Goal: Task Accomplishment & Management: Use online tool/utility

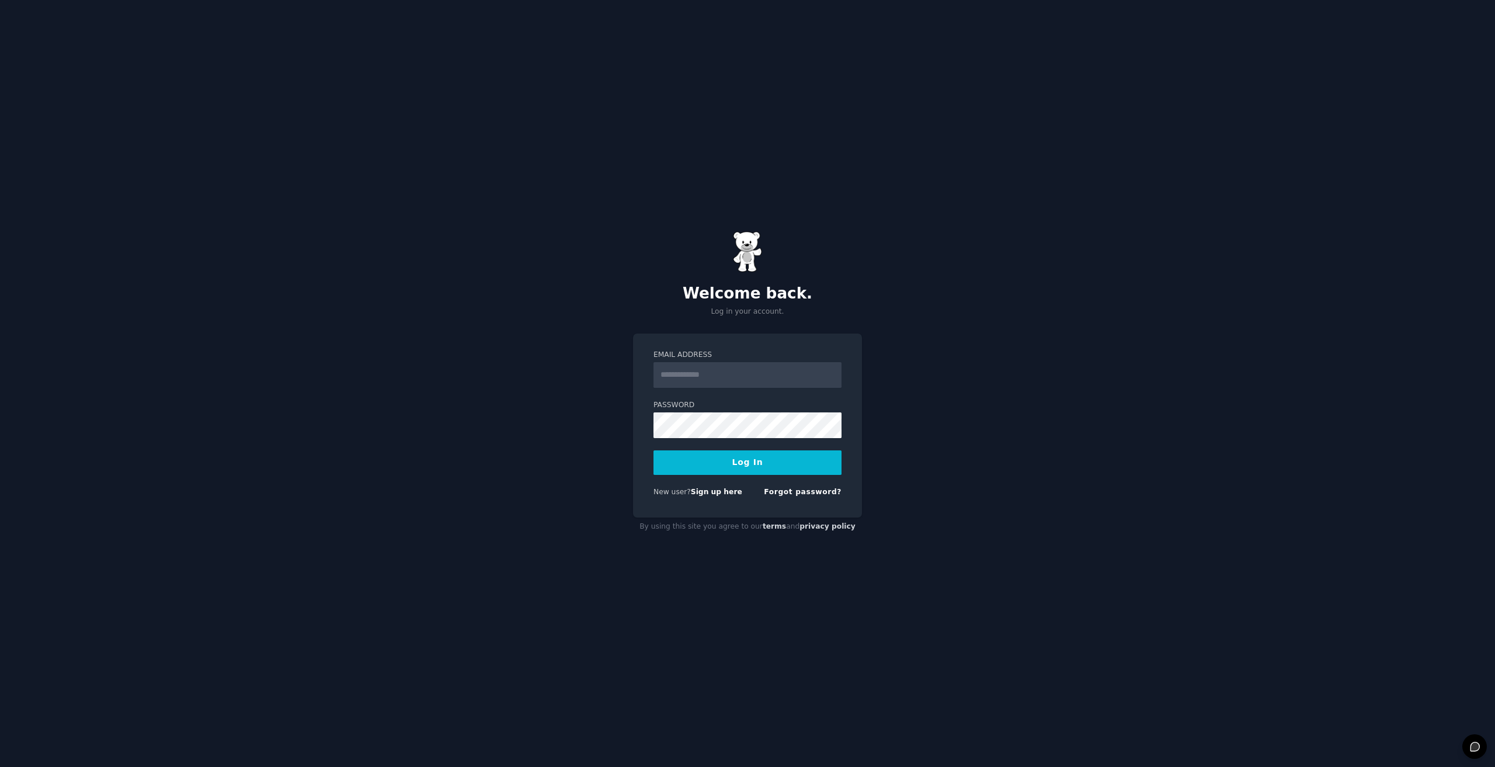
click at [727, 378] on input "Email Address" at bounding box center [747, 375] width 188 height 26
type input "**********"
click at [792, 468] on button "Log In" at bounding box center [747, 462] width 188 height 25
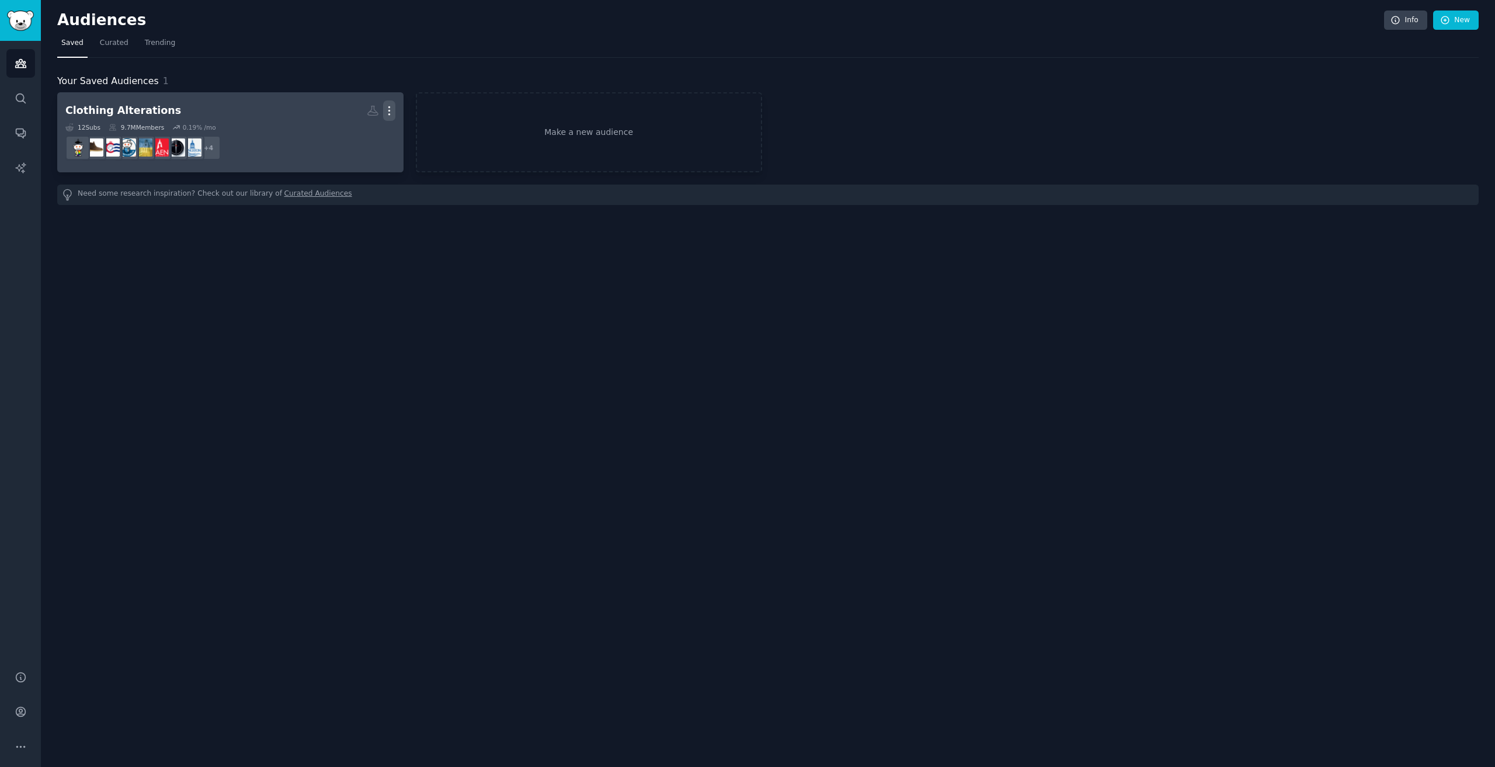
click at [386, 111] on icon "button" at bounding box center [389, 111] width 12 height 12
click at [349, 141] on p "Delete" at bounding box center [357, 135] width 27 height 12
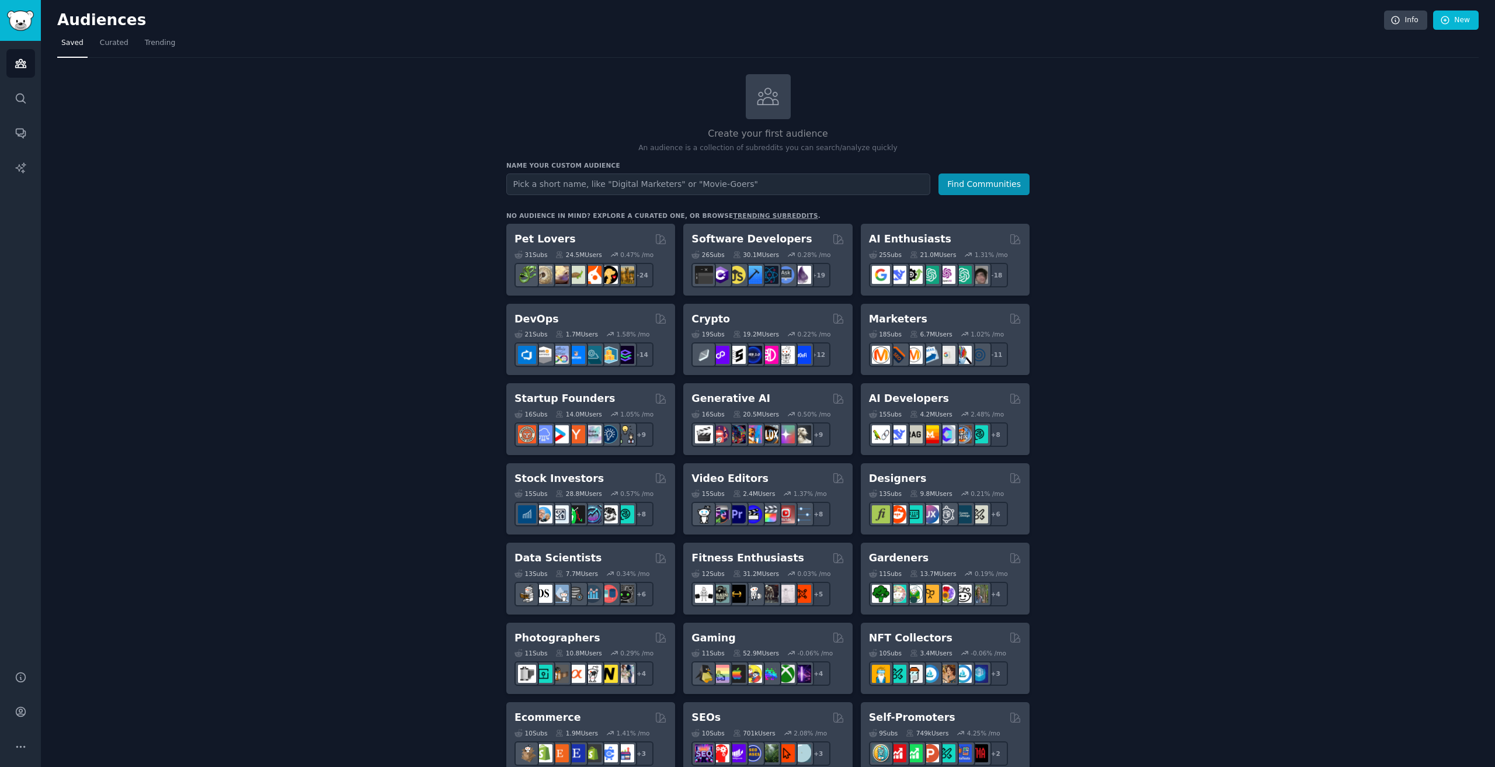
click at [632, 183] on input "text" at bounding box center [718, 184] width 424 height 22
type input "ice tea [GEOGRAPHIC_DATA]"
click at [972, 182] on button "Find Communities" at bounding box center [983, 184] width 91 height 22
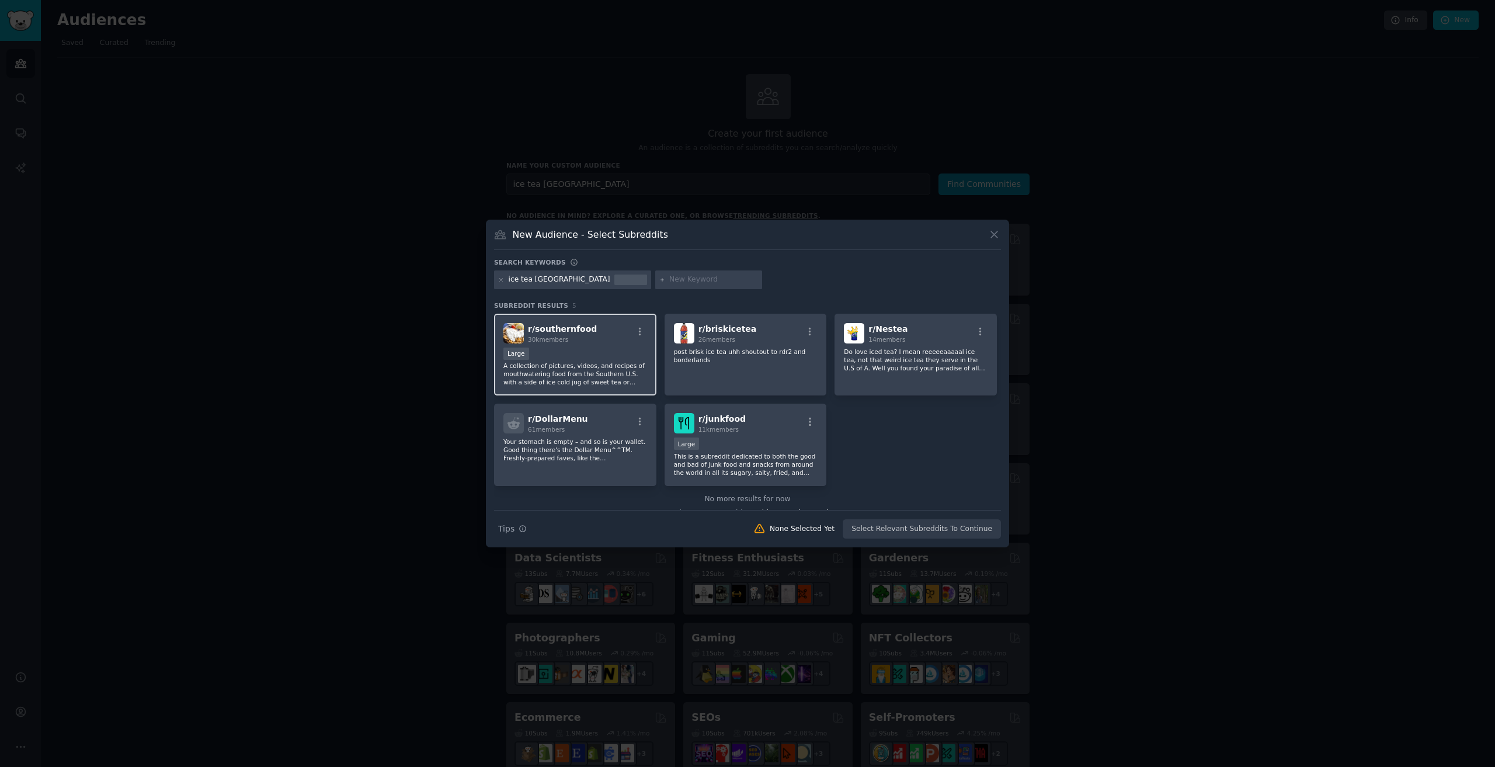
click at [623, 336] on div "r/ southernfood 30k members" at bounding box center [575, 333] width 144 height 20
click at [898, 373] on div "r/ Nestea 14 members Do love iced tea? I mean reeeeeaaaaal ice tea, not that we…" at bounding box center [915, 355] width 162 height 82
click at [786, 426] on div "r/ junkfood 11k members" at bounding box center [746, 423] width 144 height 20
click at [732, 355] on p "post brisk ice tea uhh shoutout to rdr2 and borderlands" at bounding box center [746, 355] width 144 height 16
click at [623, 433] on div "r/ DollarMenu 61 members" at bounding box center [575, 423] width 144 height 20
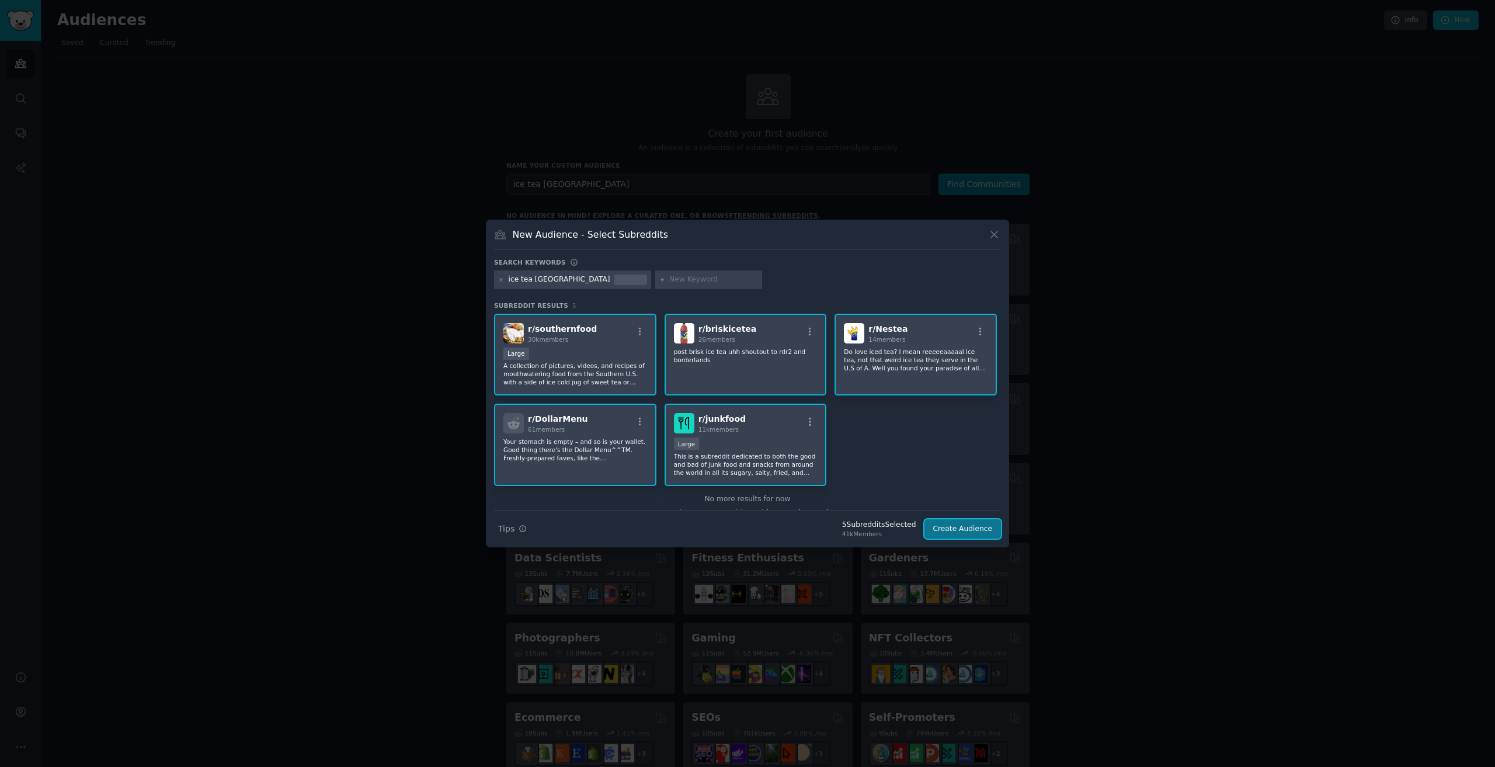
click at [963, 529] on button "Create Audience" at bounding box center [962, 529] width 77 height 20
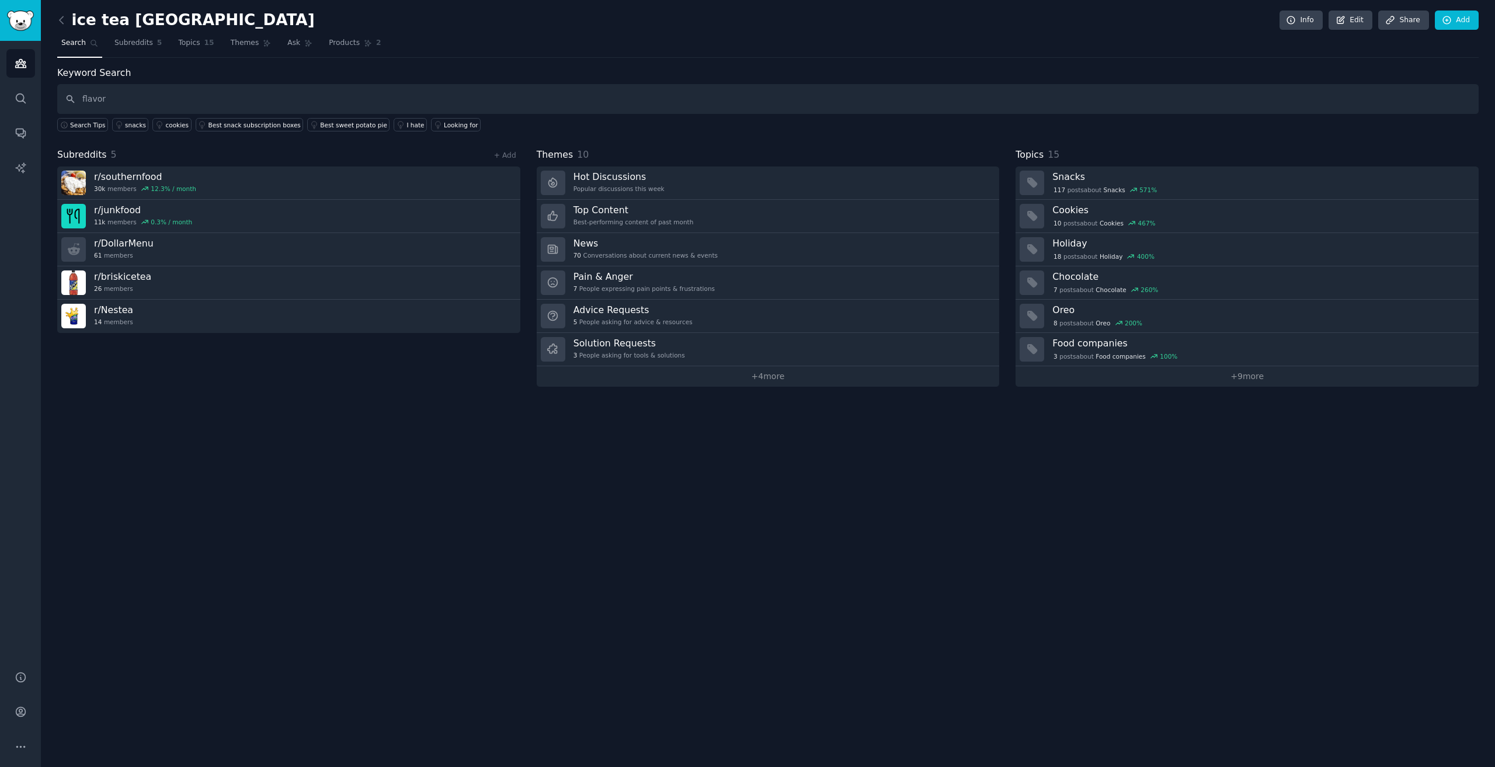
type input "flavor"
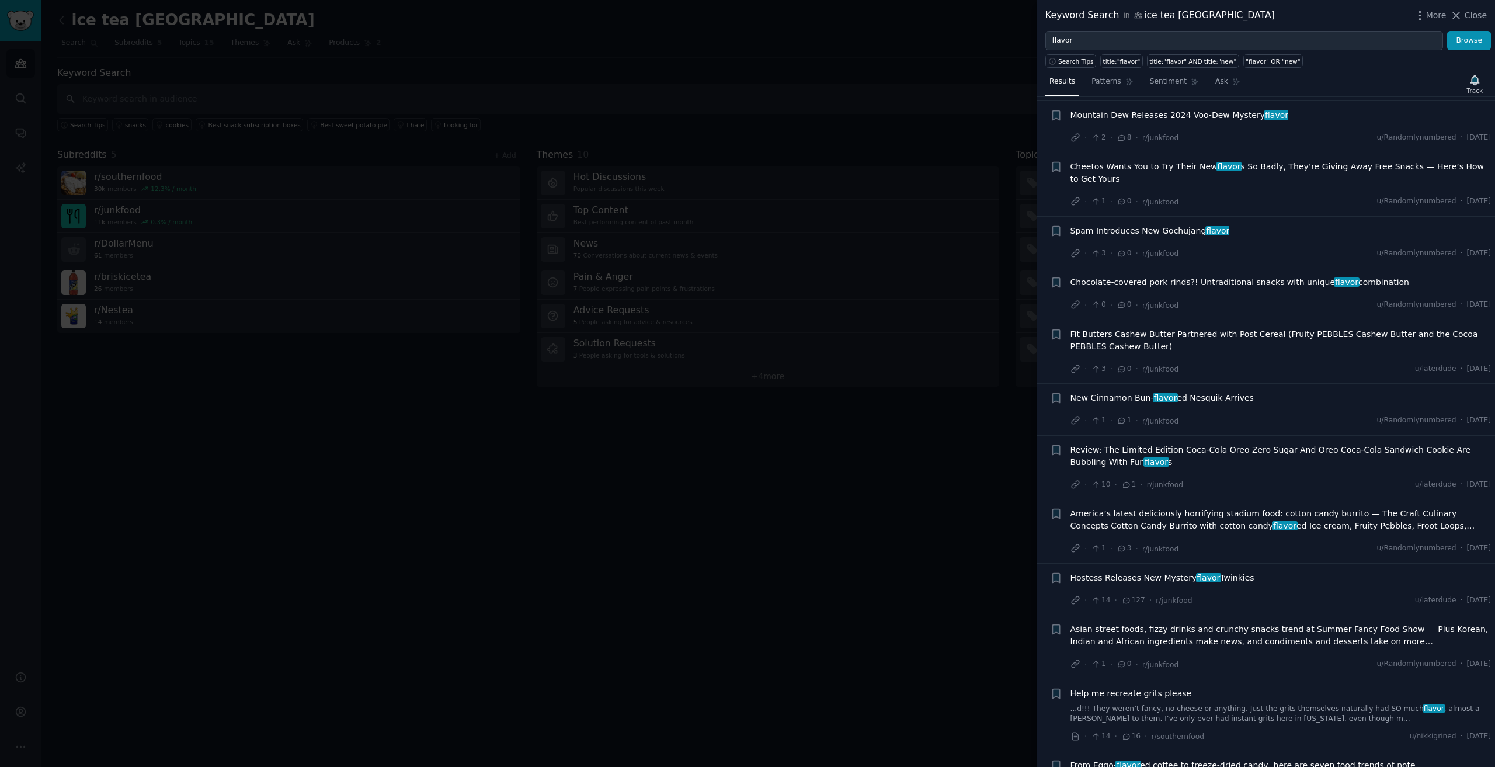
scroll to position [1090, 0]
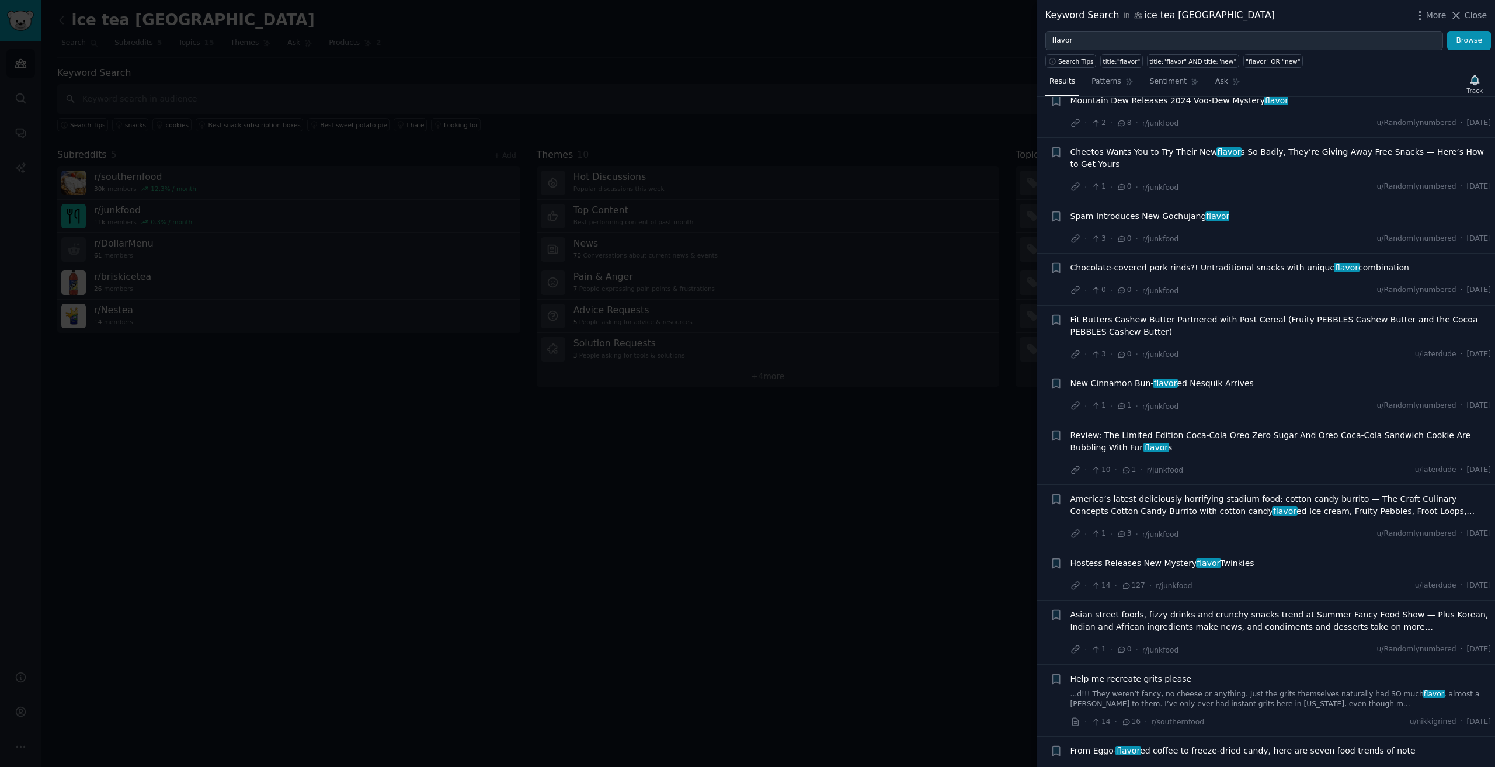
click at [639, 610] on div at bounding box center [747, 383] width 1495 height 767
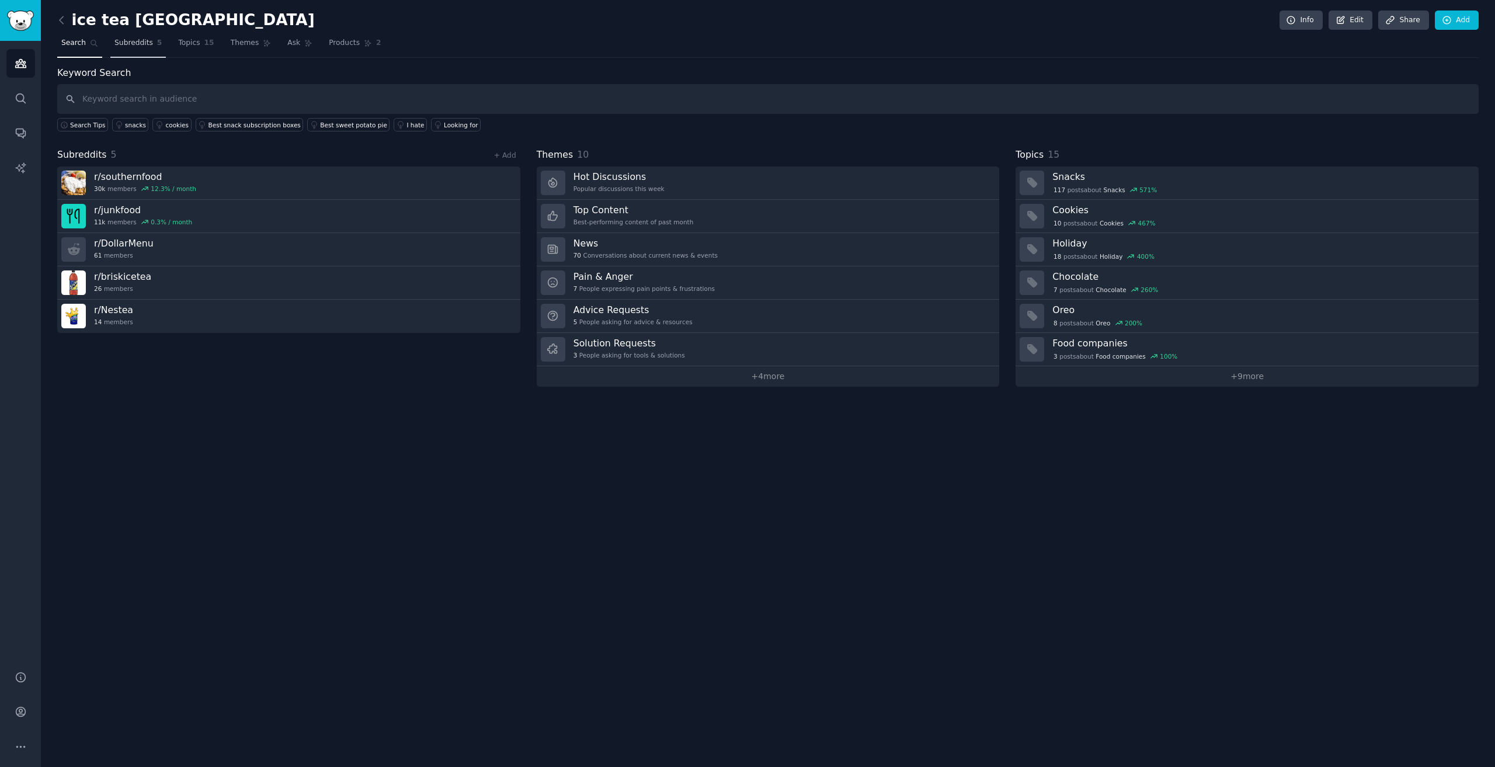
click at [131, 47] on span "Subreddits" at bounding box center [133, 43] width 39 height 11
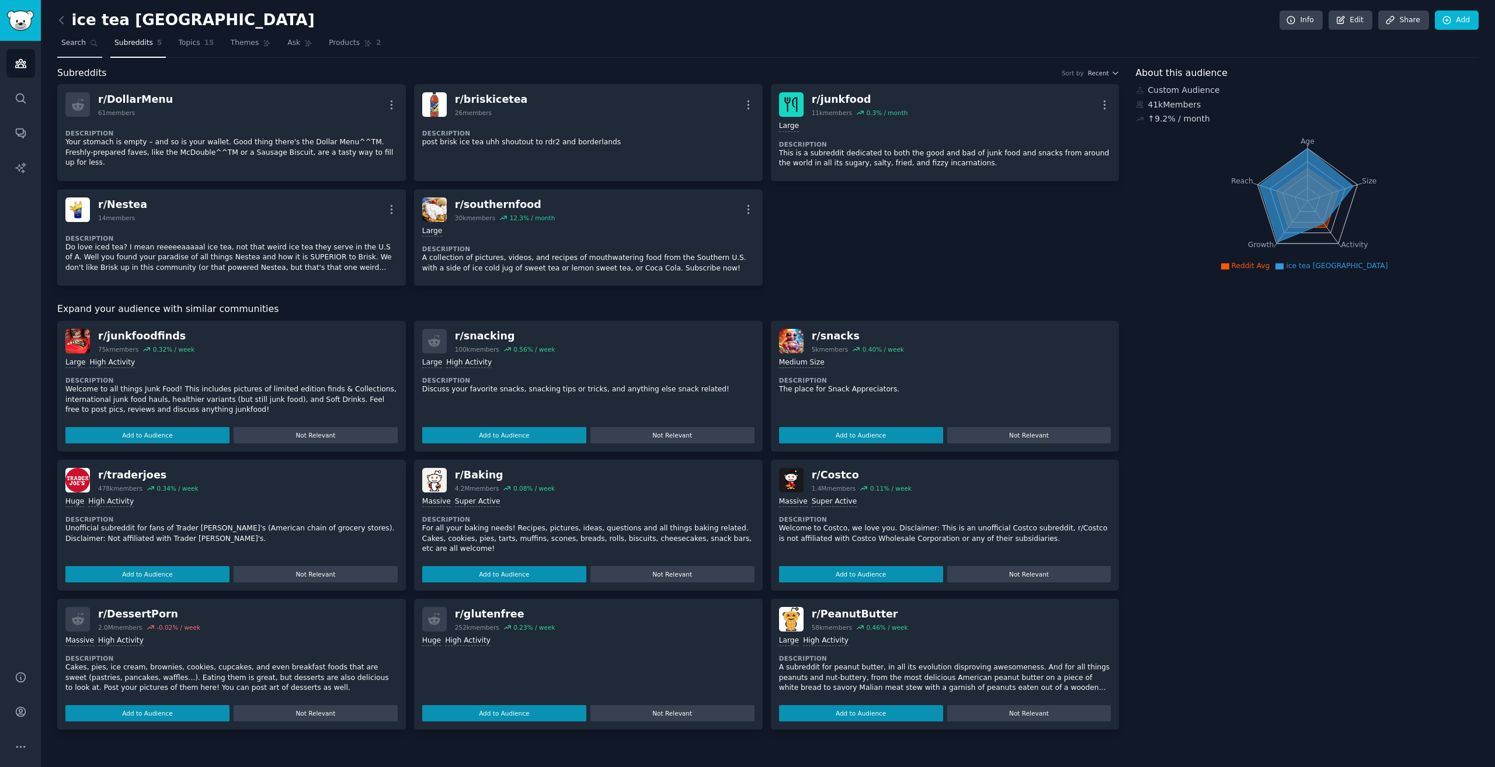
click at [76, 48] on span "Search" at bounding box center [73, 43] width 25 height 11
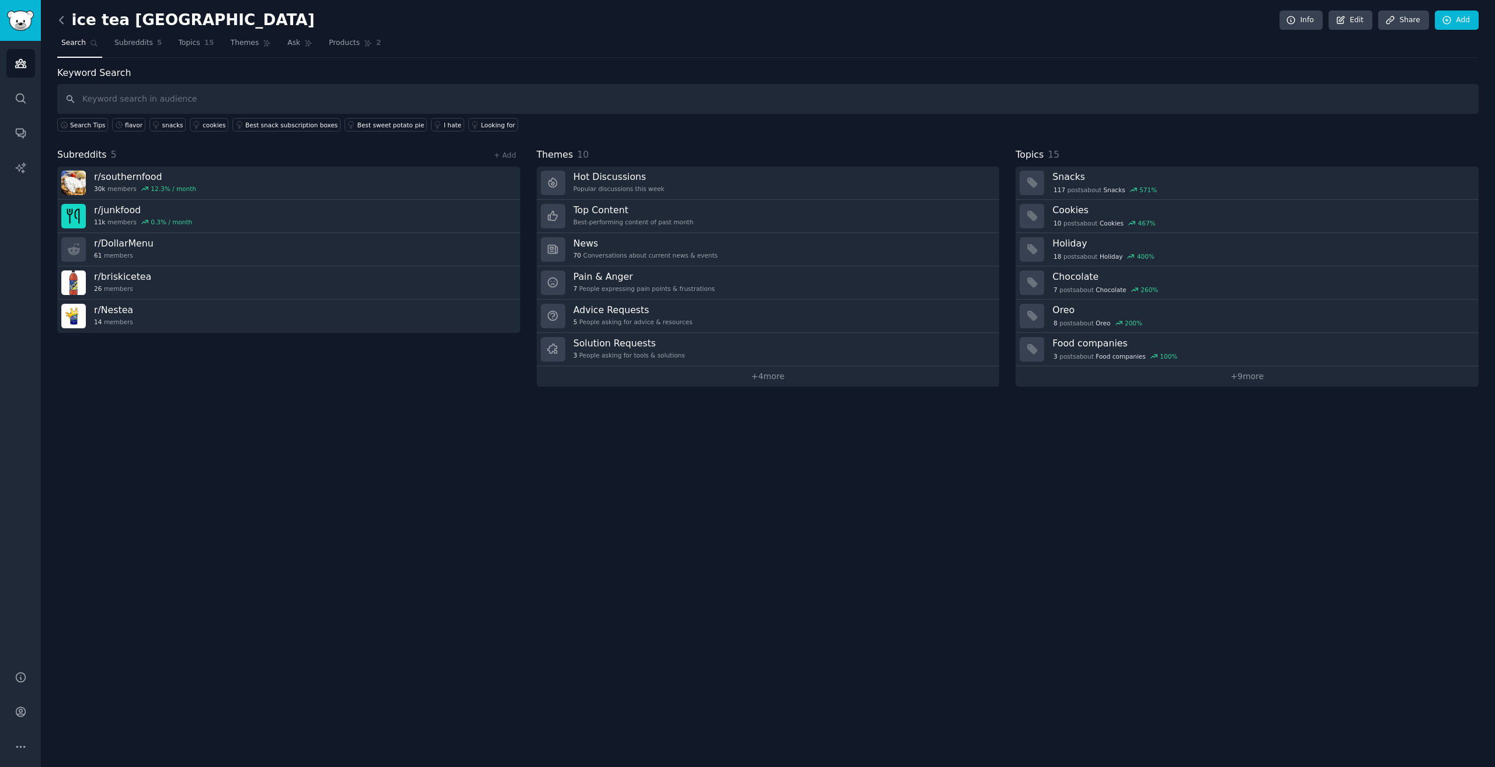
click at [65, 19] on icon at bounding box center [61, 20] width 12 height 12
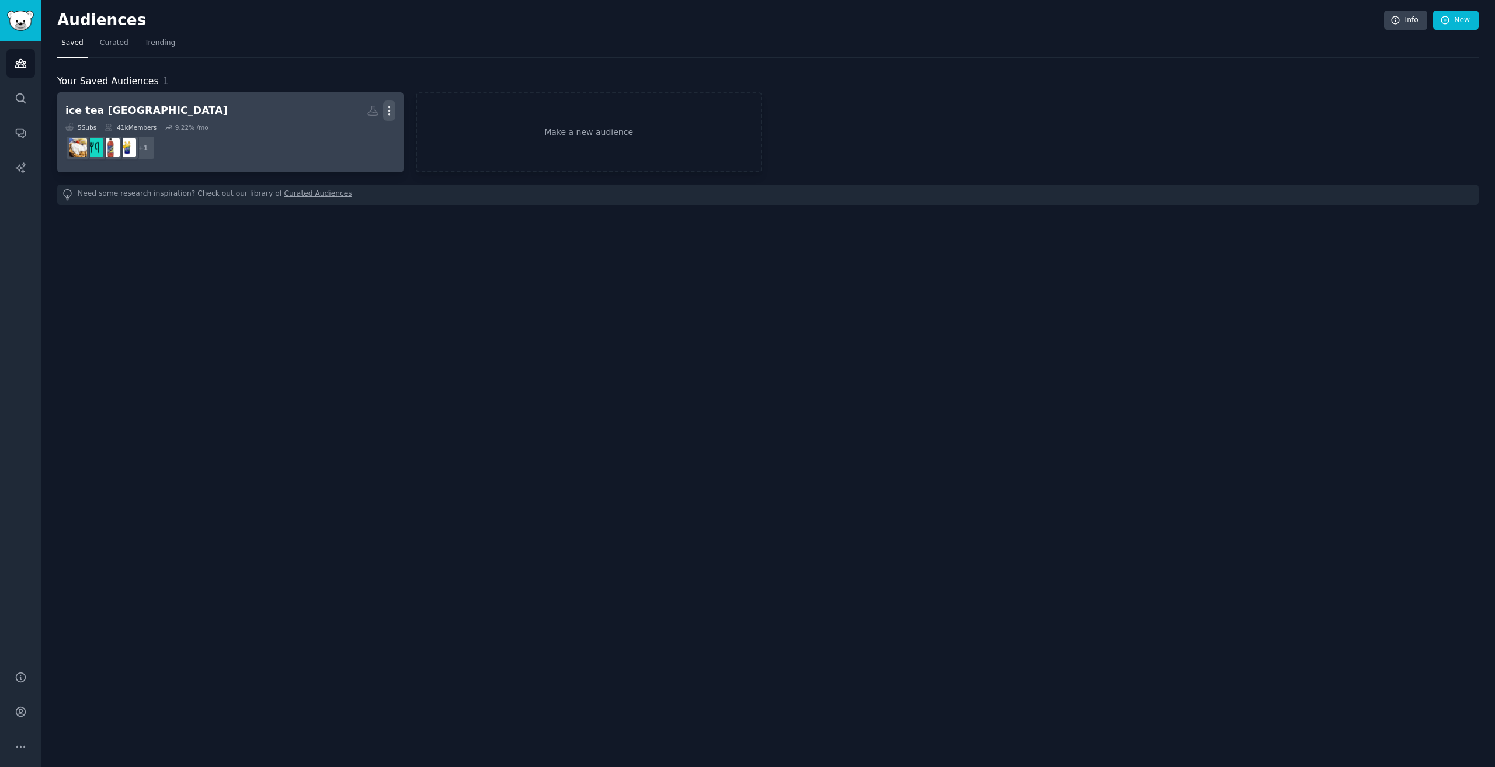
click at [386, 109] on icon "button" at bounding box center [389, 111] width 12 height 12
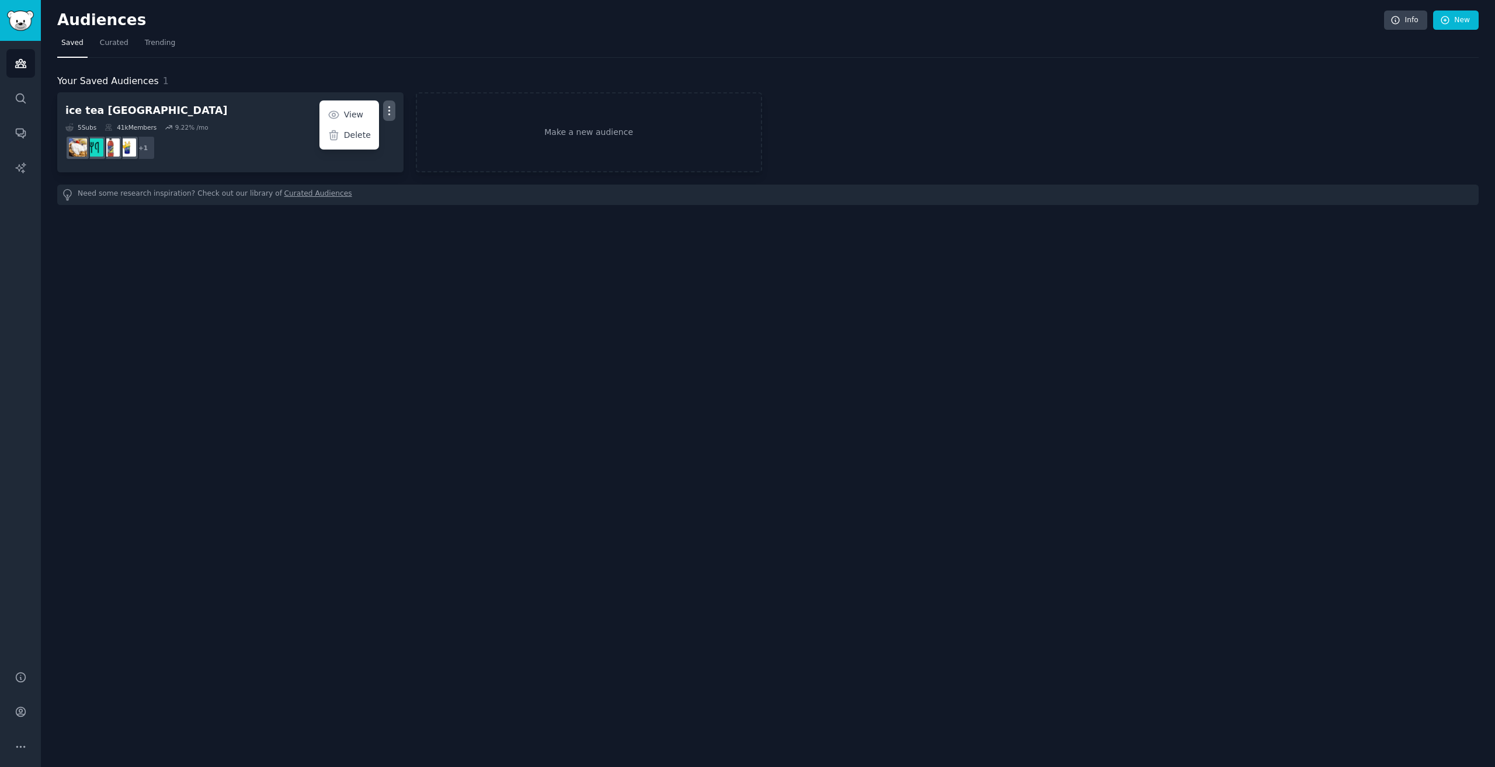
click at [353, 141] on div "Delete" at bounding box center [348, 135] width 55 height 25
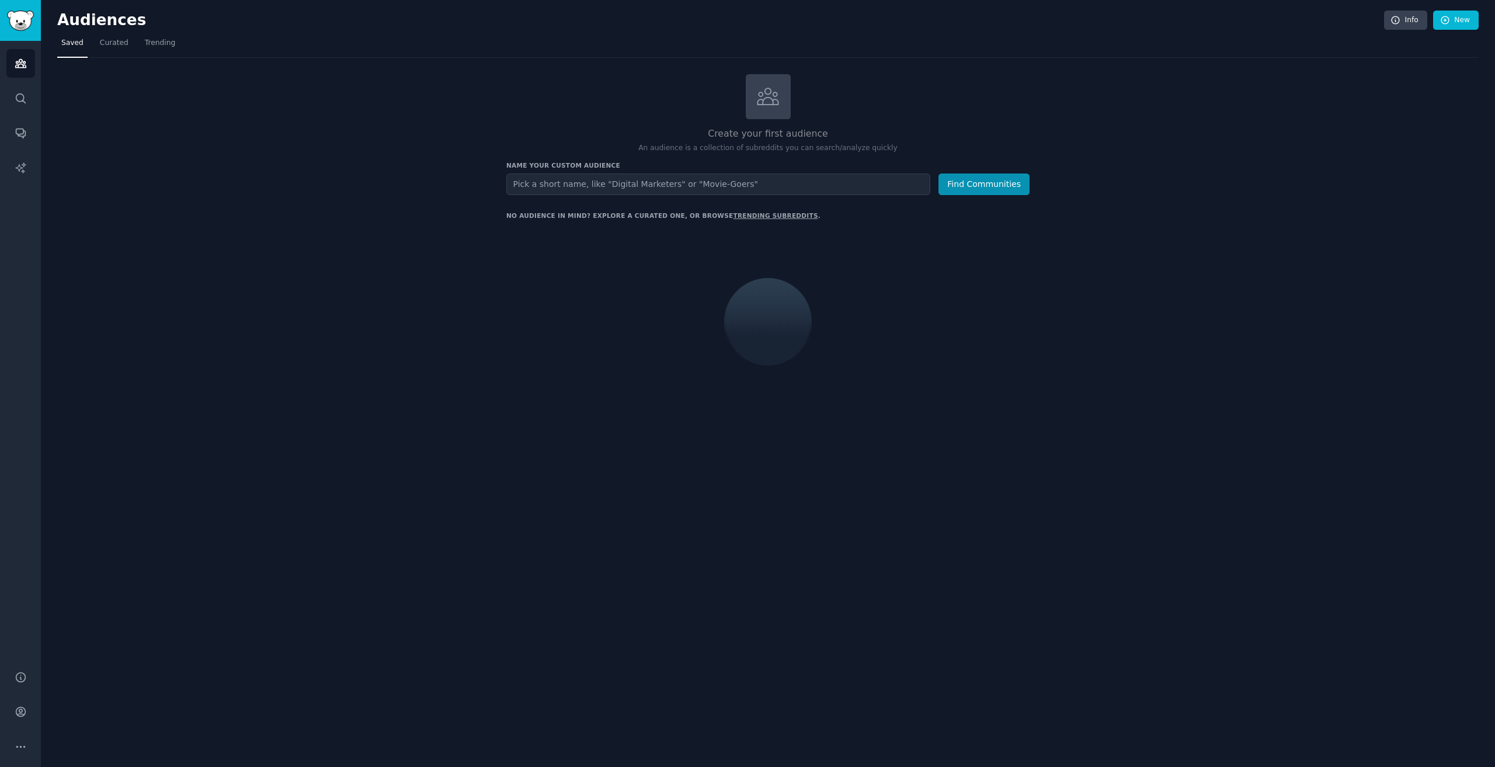
click at [755, 189] on input "text" at bounding box center [718, 184] width 424 height 22
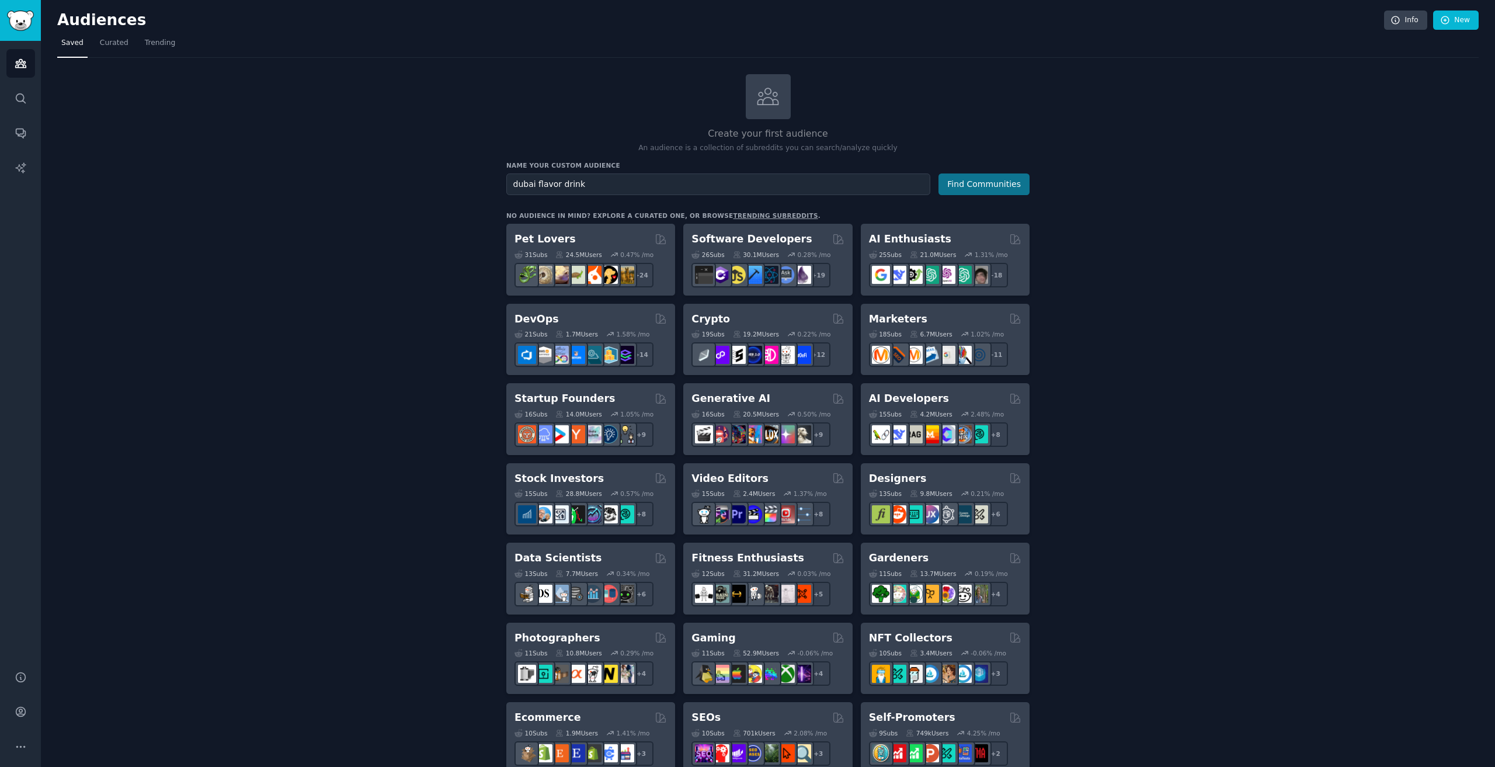
type input "dubai flavor drink"
click at [1014, 182] on button "Find Communities" at bounding box center [983, 184] width 91 height 22
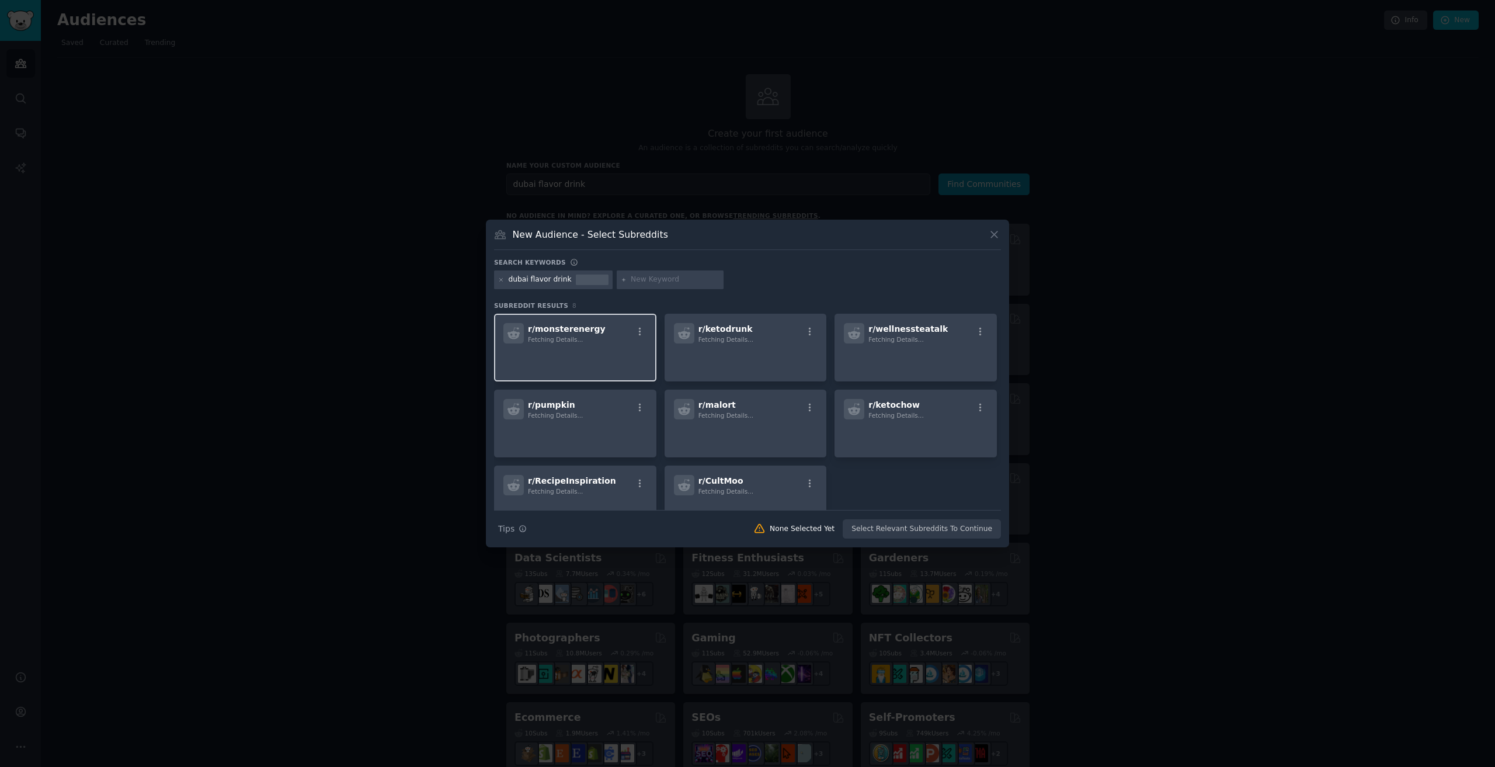
click at [583, 354] on p at bounding box center [575, 359] width 144 height 25
click at [750, 347] on p at bounding box center [746, 359] width 144 height 25
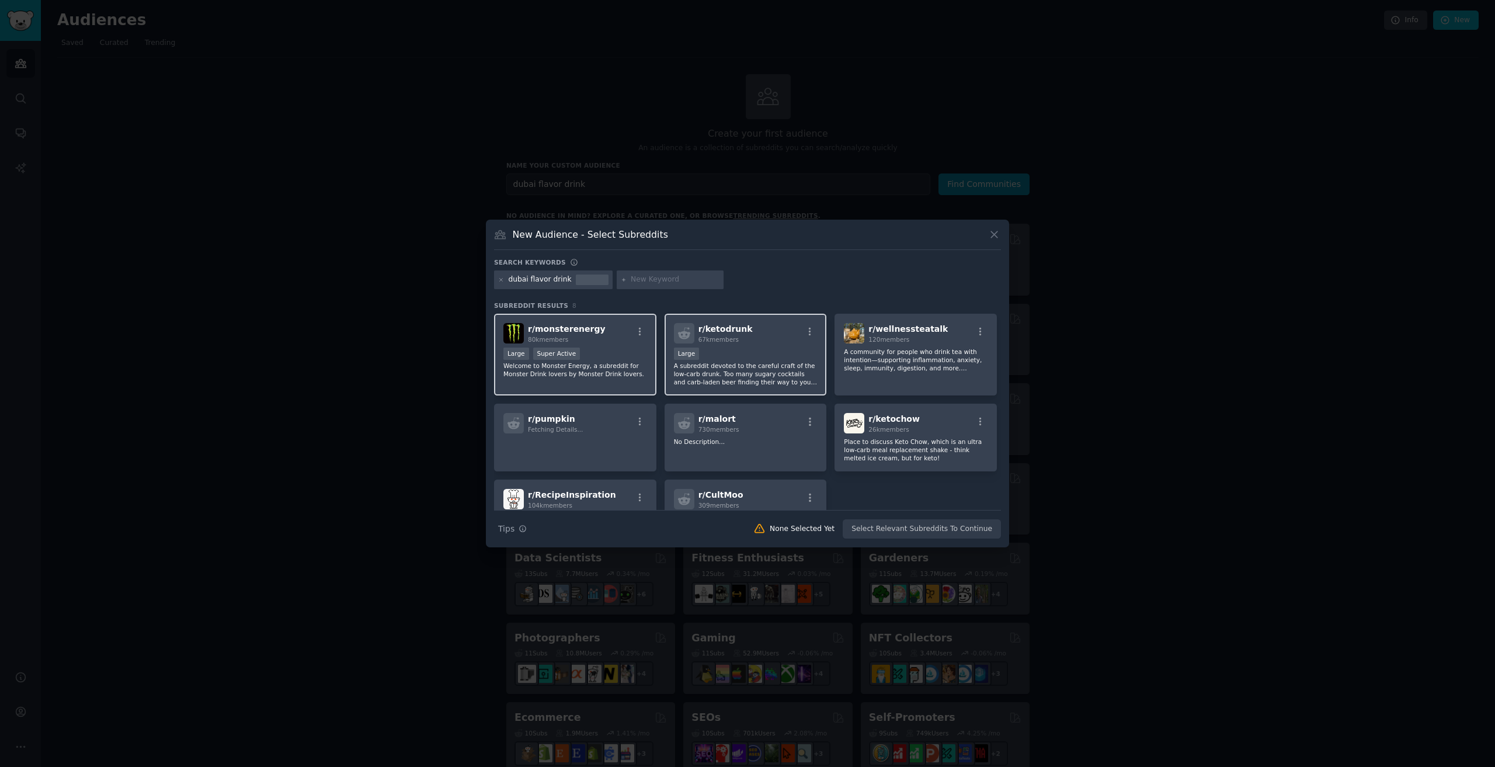
click at [566, 339] on div "80k members" at bounding box center [567, 339] width 78 height 8
click at [748, 349] on div "10,000 - 100,000 members Large" at bounding box center [746, 354] width 144 height 15
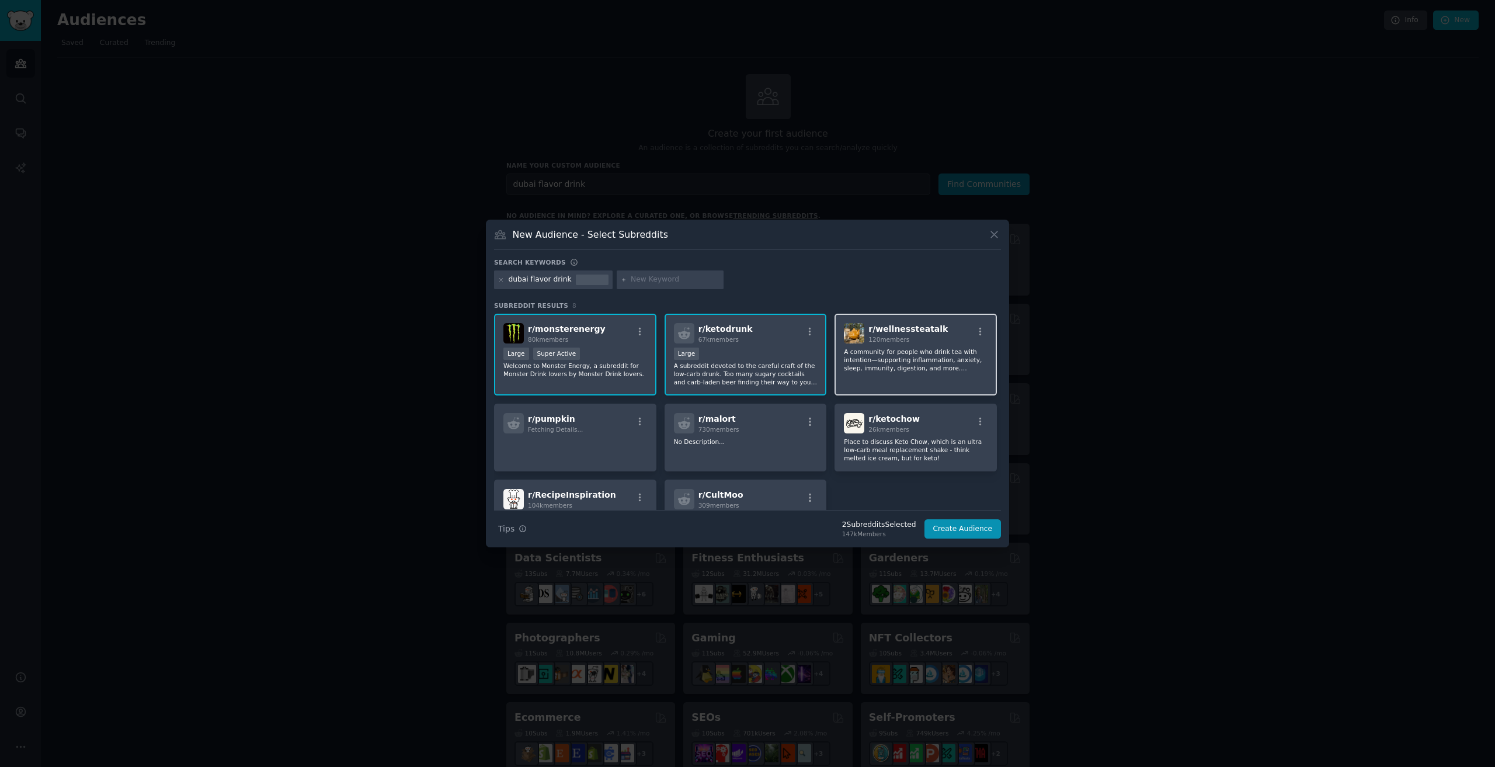
click at [916, 346] on div "r/ wellnessteatalk 120 members A community for people who drink tea with intent…" at bounding box center [915, 355] width 162 height 82
click at [911, 430] on div "r/ ketochow 26k members" at bounding box center [916, 423] width 144 height 20
click at [738, 432] on div "r/ malort 730 members" at bounding box center [746, 423] width 144 height 20
click at [621, 432] on div "r/ pumpkin Fetching Details..." at bounding box center [575, 423] width 144 height 20
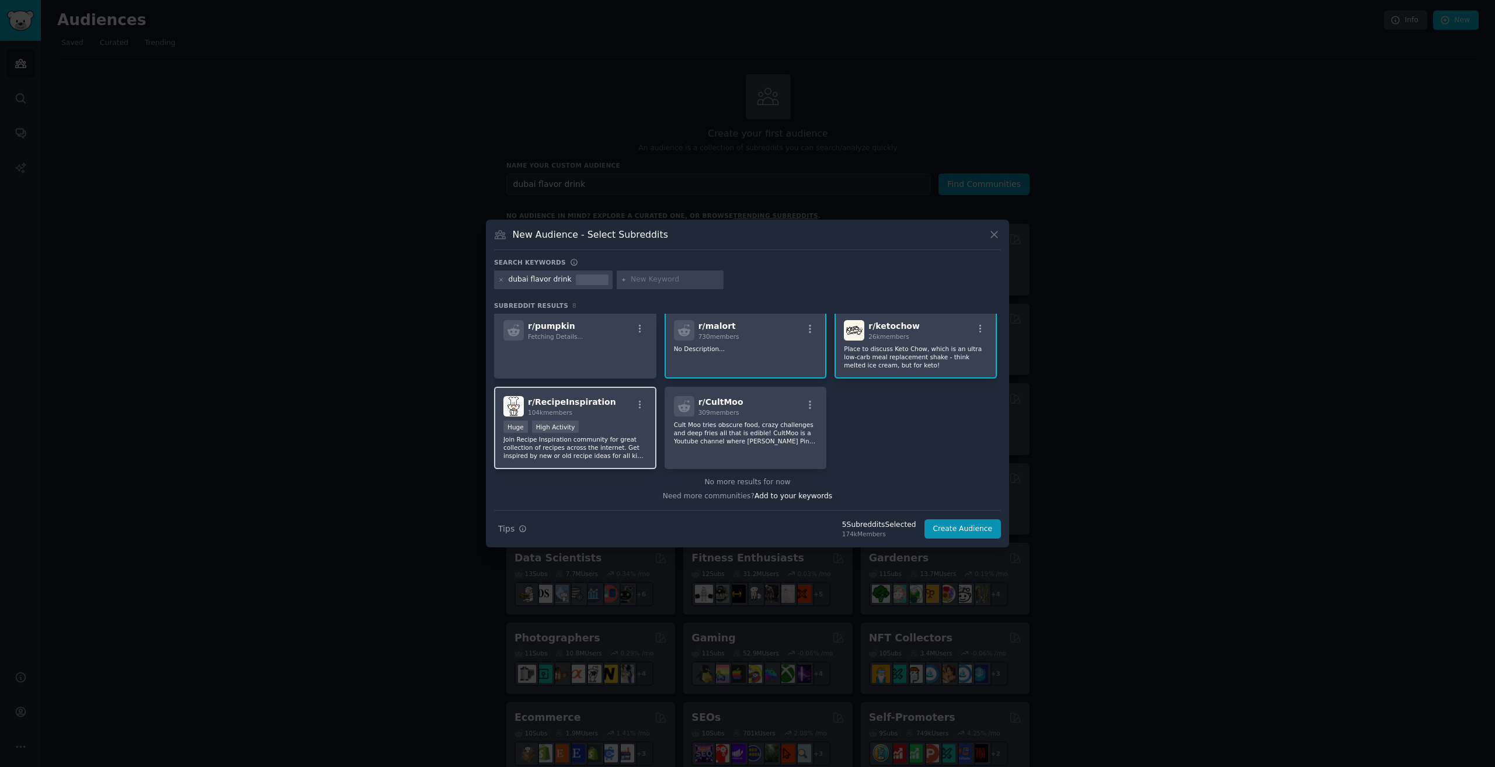
click at [598, 421] on div "Huge High Activity" at bounding box center [575, 427] width 144 height 15
click at [728, 417] on div "r/ CultMoo 309 members Cult Moo tries obscure food, crazy challenges and deep f…" at bounding box center [745, 427] width 162 height 82
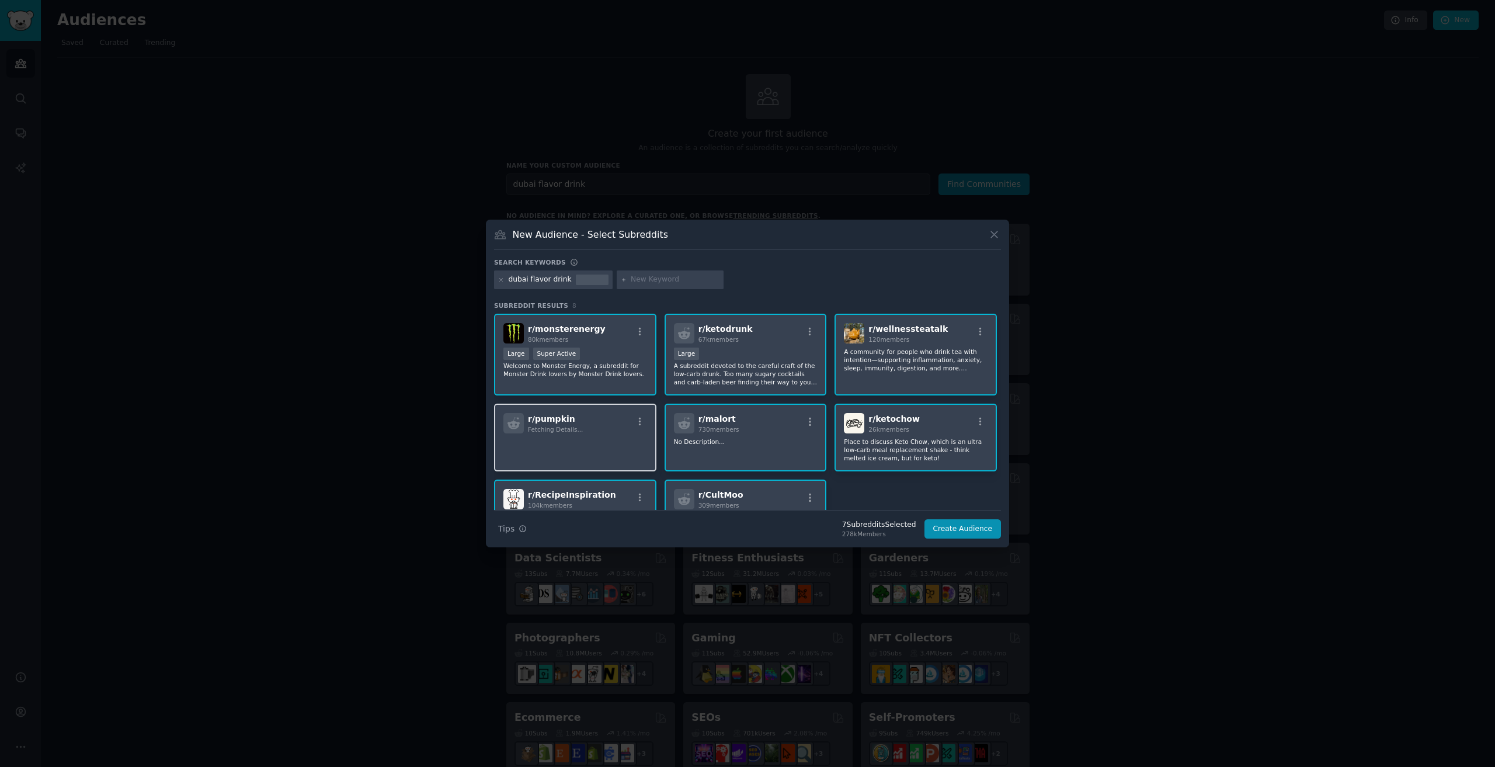
click at [579, 430] on div "r/ pumpkin Fetching Details..." at bounding box center [575, 423] width 144 height 20
click at [991, 524] on button "Create Audience" at bounding box center [962, 529] width 77 height 20
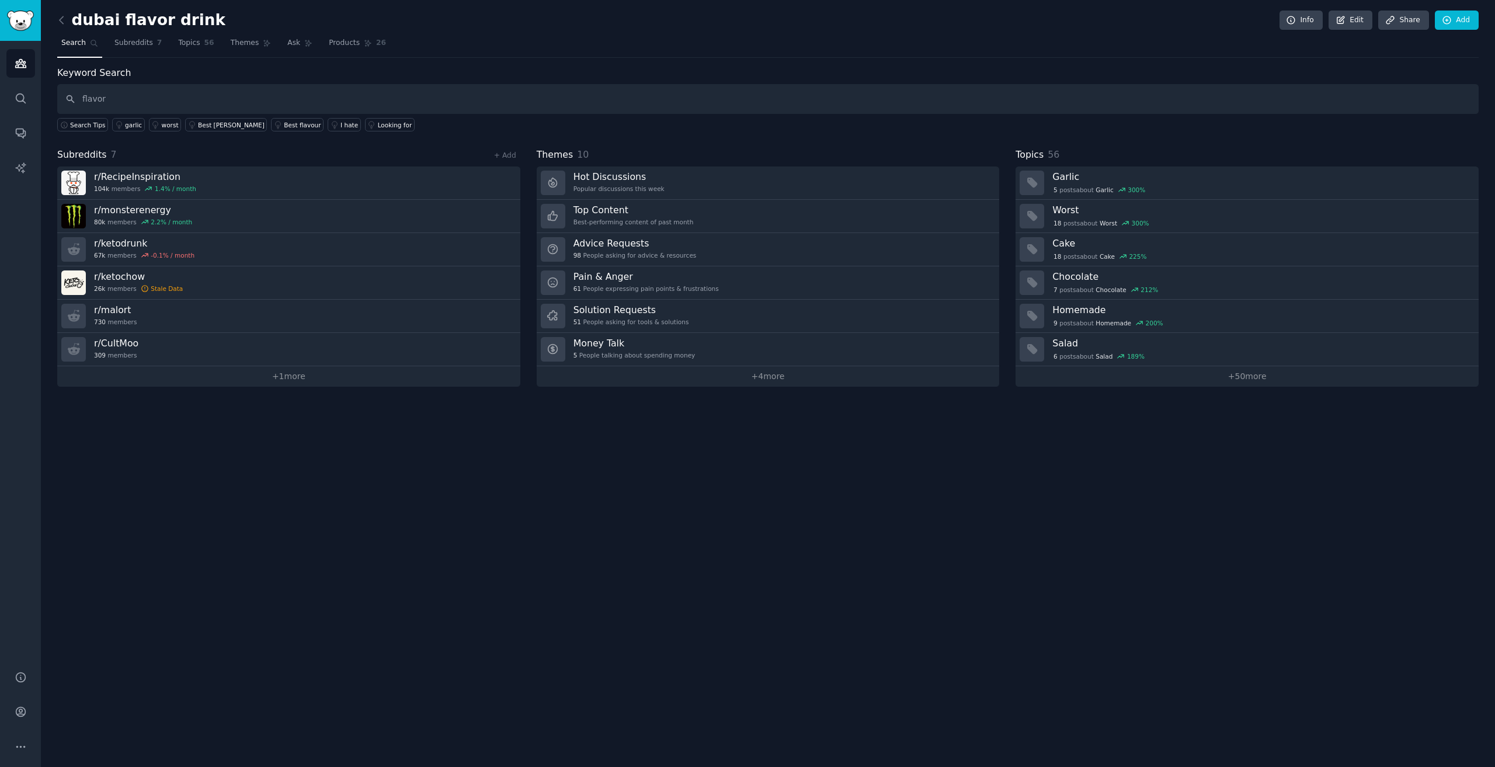
type input "flavor"
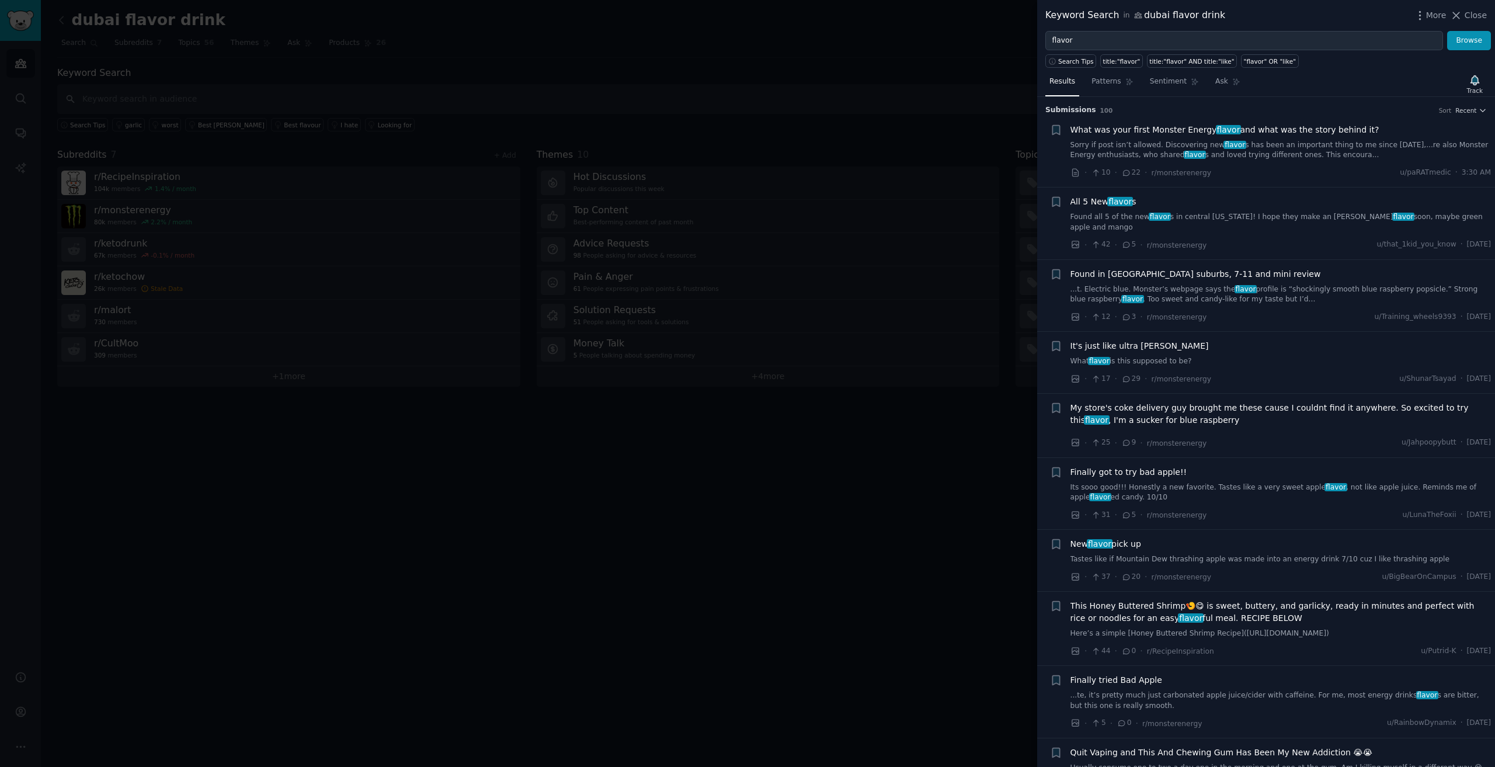
click at [808, 535] on div at bounding box center [747, 383] width 1495 height 767
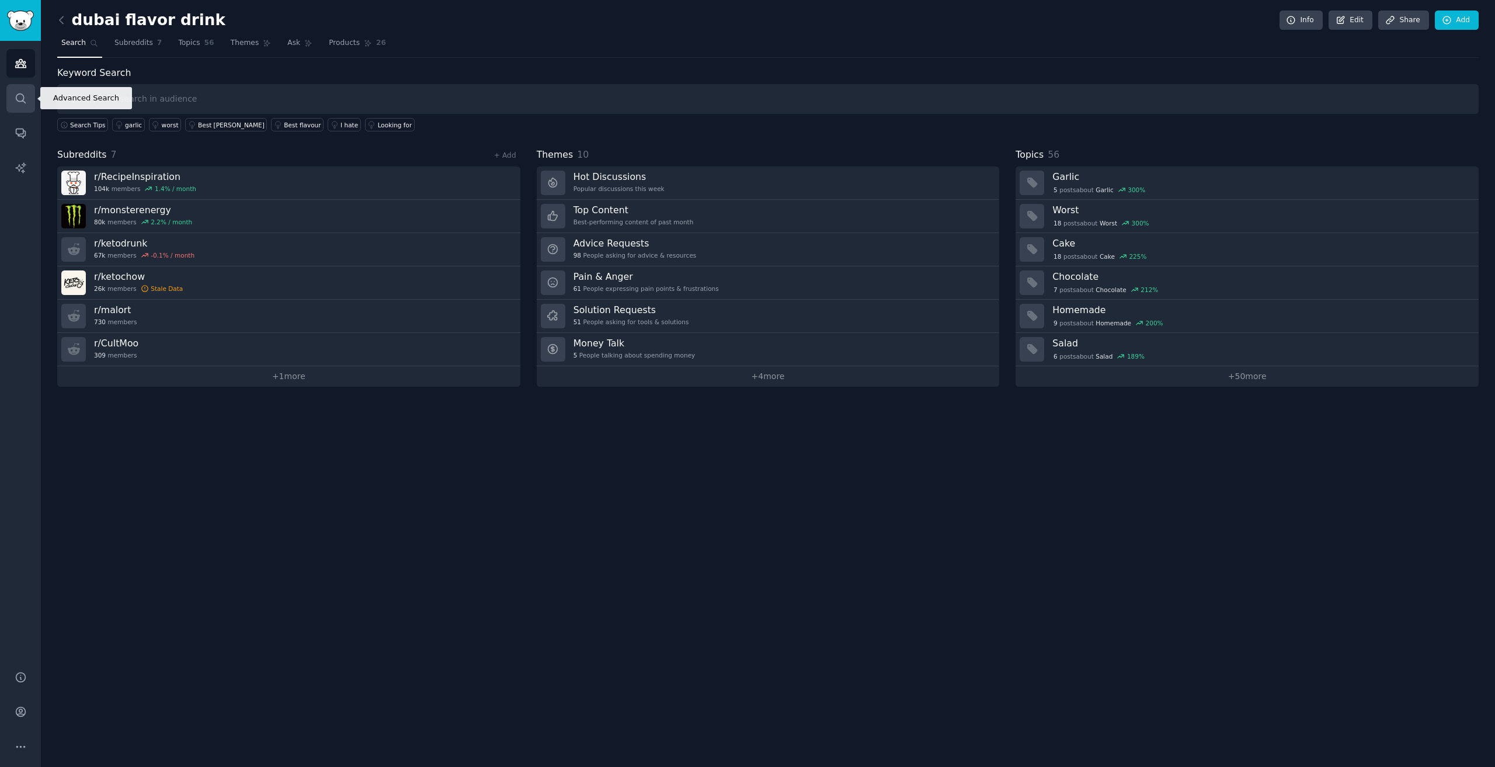
click at [25, 90] on link "Search" at bounding box center [20, 98] width 29 height 29
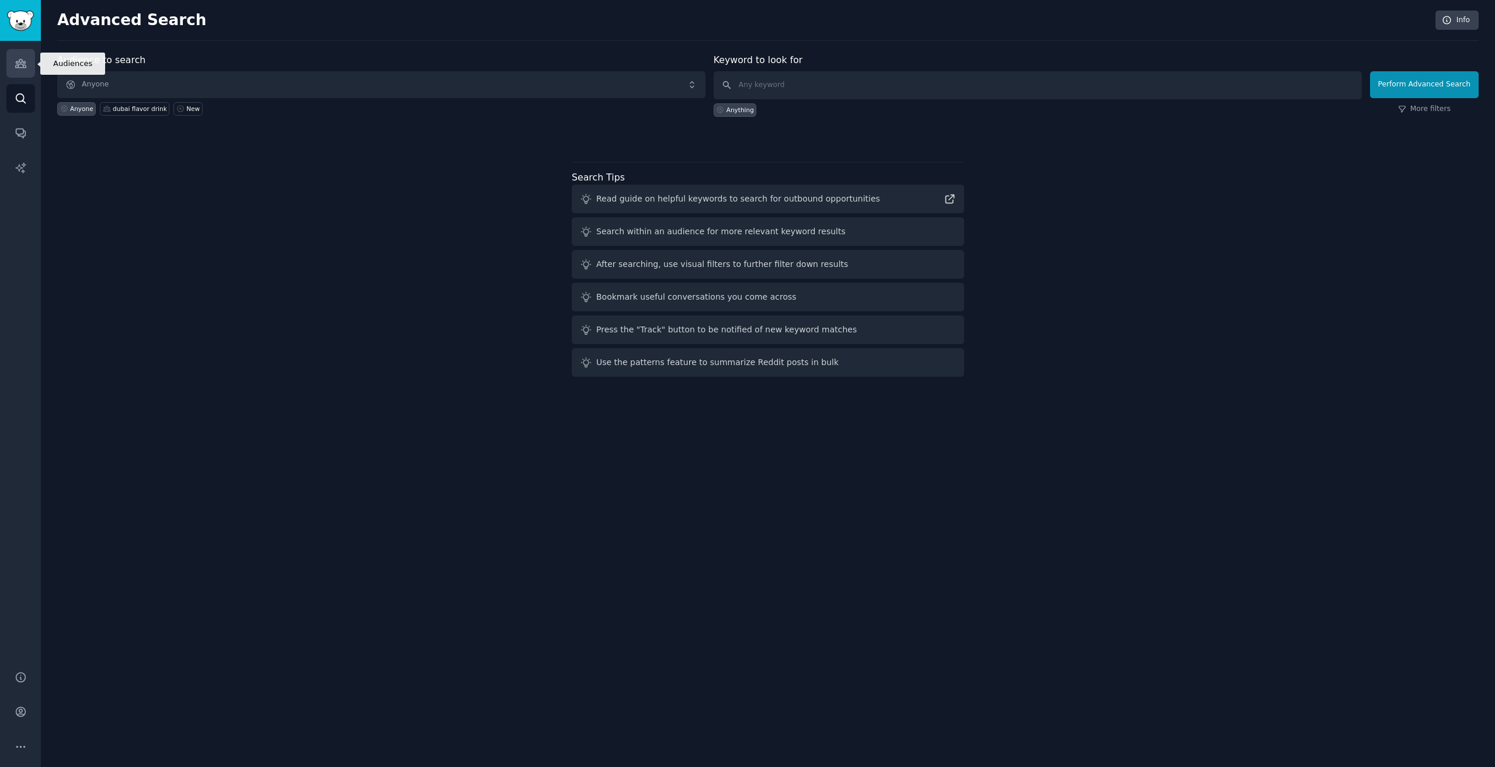
click at [21, 60] on icon "Sidebar" at bounding box center [21, 63] width 12 height 12
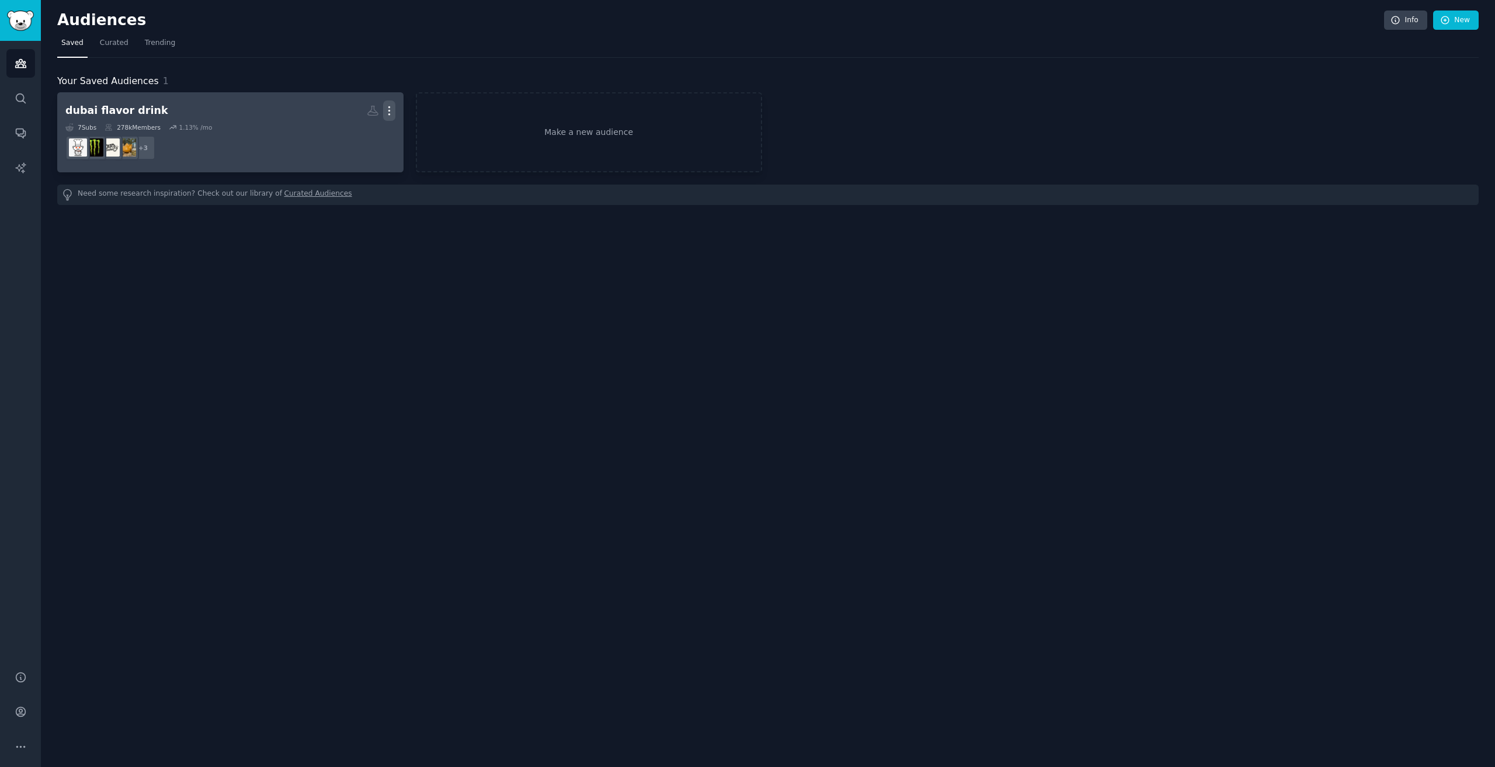
click at [389, 106] on icon "button" at bounding box center [389, 111] width 12 height 12
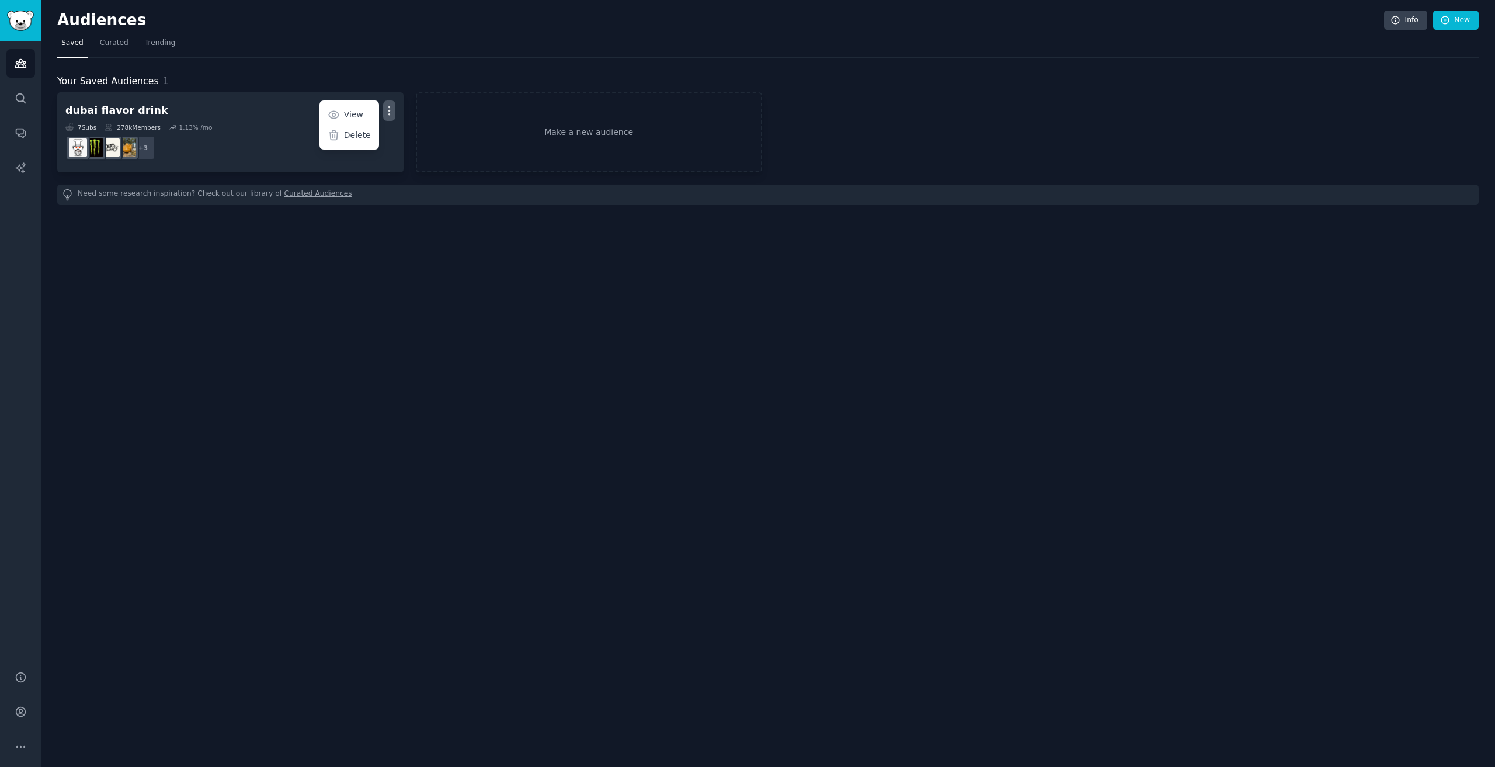
click at [364, 134] on p "Delete" at bounding box center [357, 135] width 27 height 12
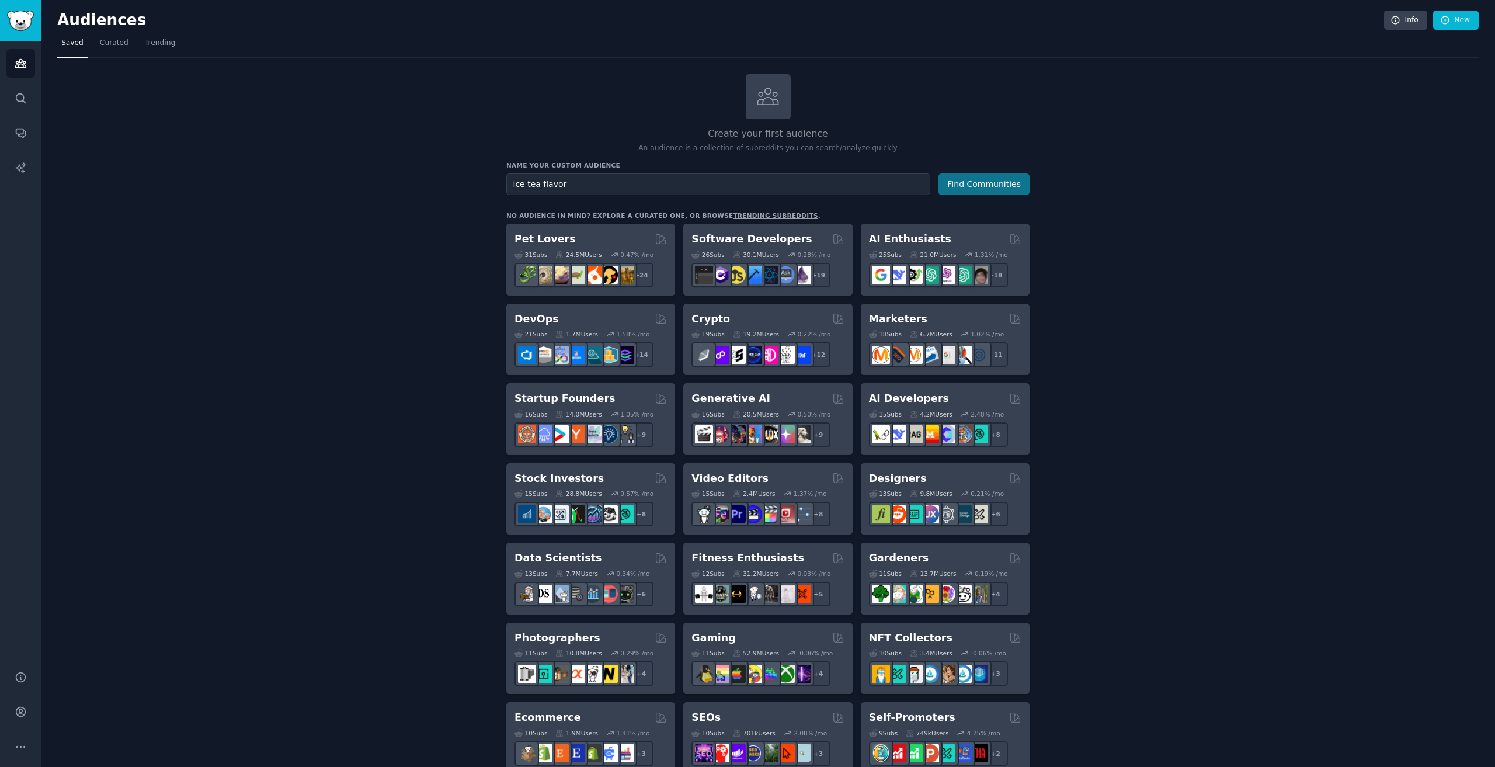
type input "ice tea flavor"
click at [1007, 183] on button "Find Communities" at bounding box center [983, 184] width 91 height 22
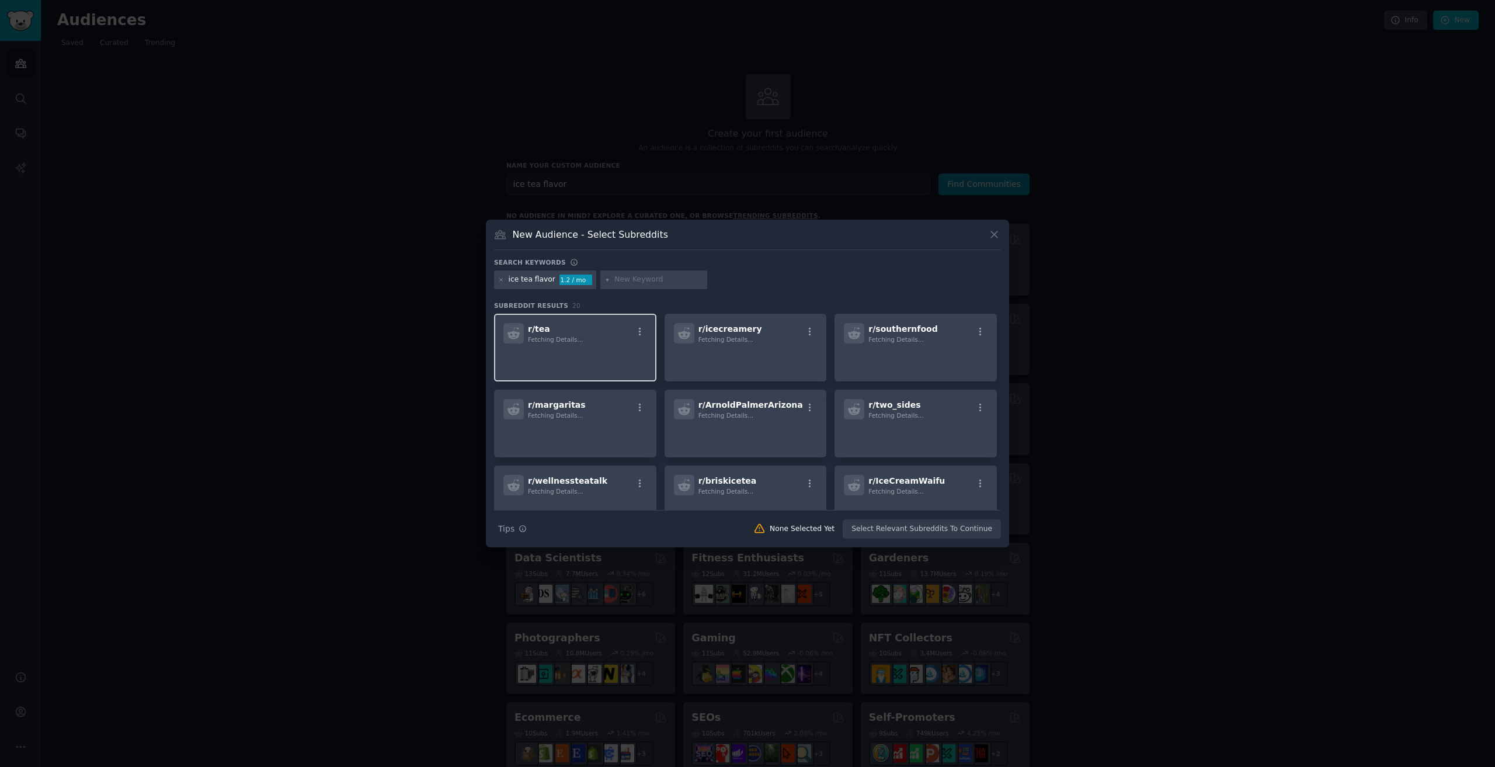
click at [572, 356] on p at bounding box center [575, 359] width 144 height 25
click at [757, 349] on p at bounding box center [746, 359] width 144 height 25
click at [566, 346] on div "r/ tea Fetching Details..." at bounding box center [575, 348] width 162 height 68
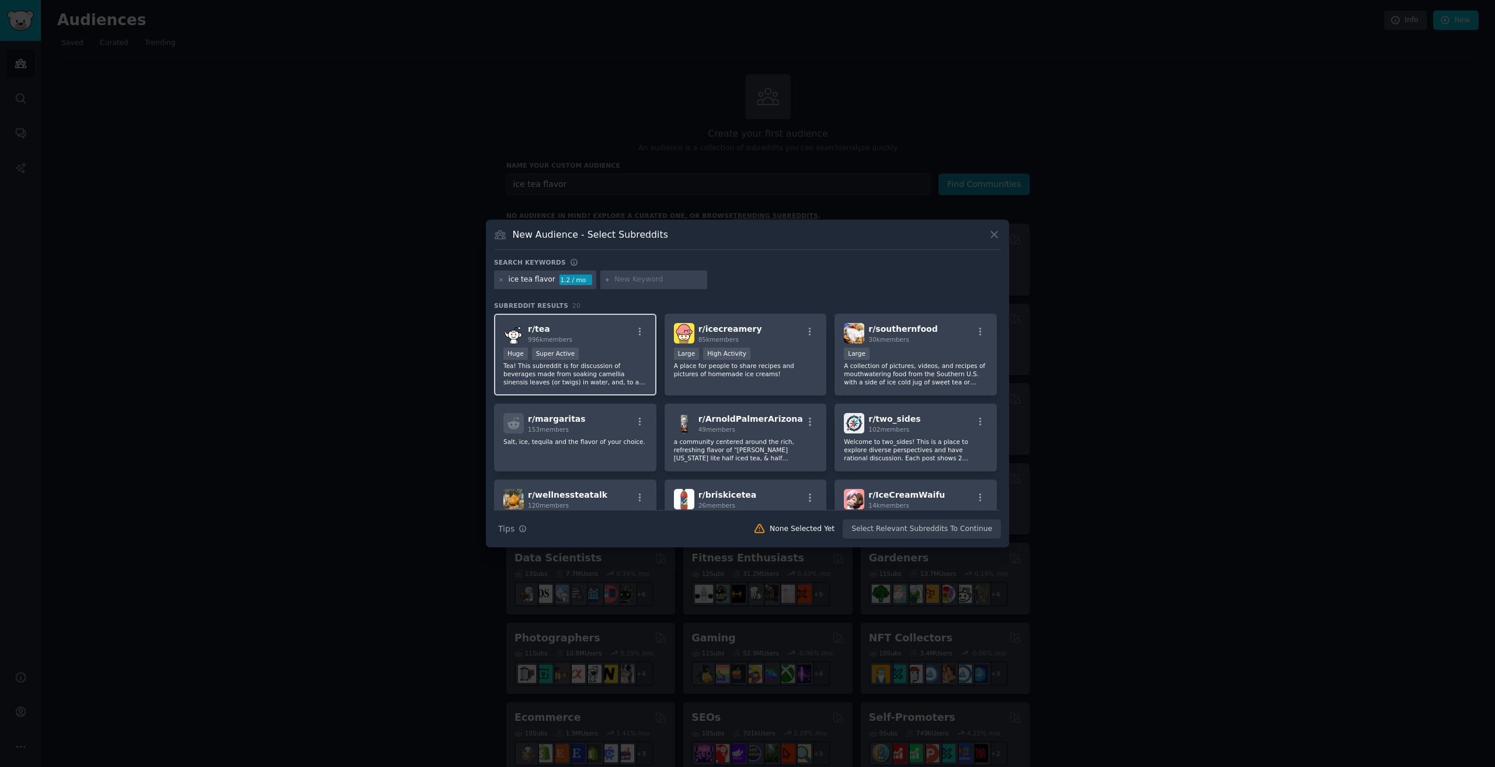
click at [610, 339] on div "r/ tea 996k members" at bounding box center [575, 333] width 144 height 20
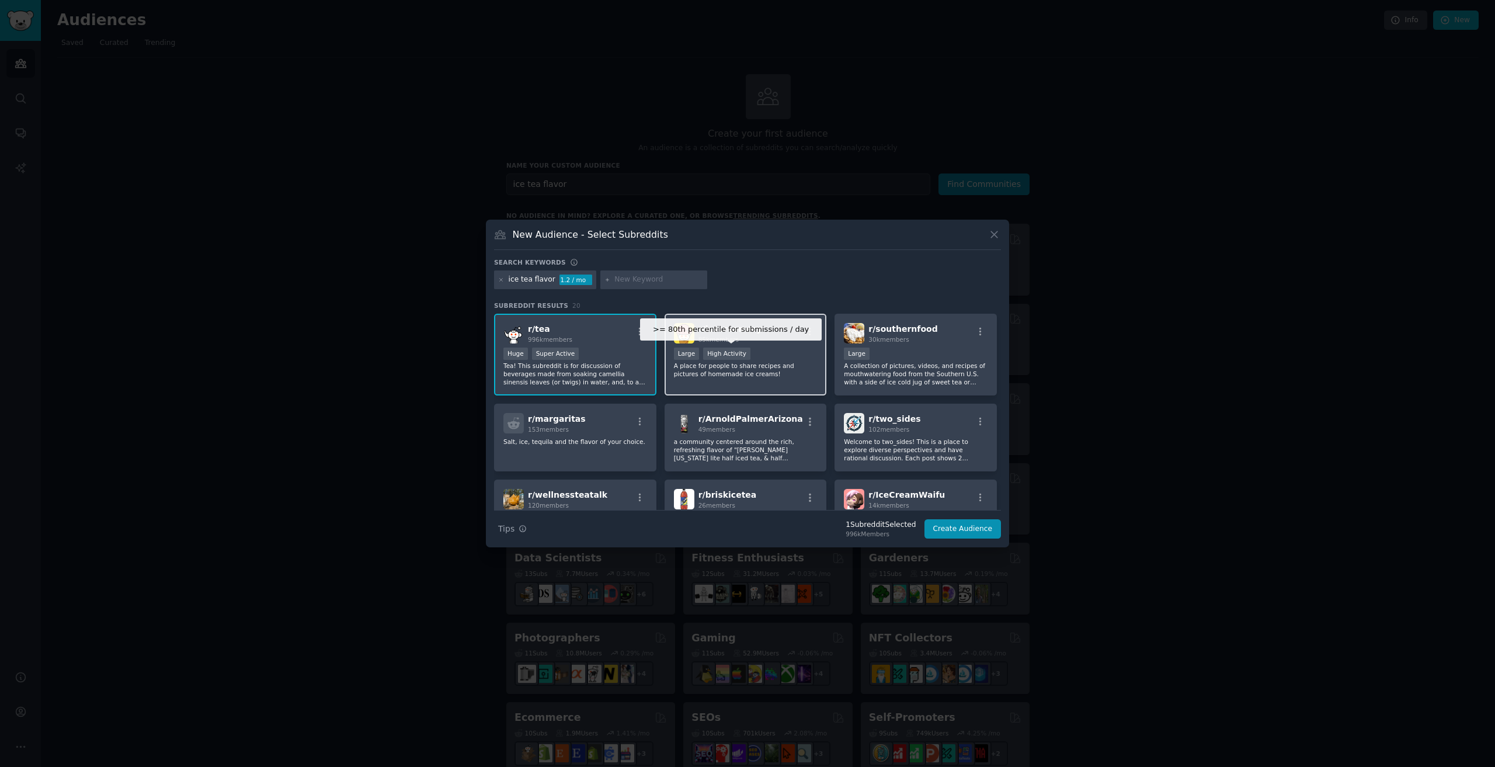
click at [736, 350] on div "High Activity" at bounding box center [726, 353] width 47 height 12
click at [884, 346] on div "r/ southernfood 30k members Large A collection of pictures, videos, and recipes…" at bounding box center [915, 355] width 162 height 82
drag, startPoint x: 731, startPoint y: 434, endPoint x: 604, endPoint y: 438, distance: 127.3
click at [730, 433] on div "r/ ArnoldPalmerArizona 49 members a community centered around the rich, refresh…" at bounding box center [745, 437] width 162 height 68
click at [601, 437] on div "r/ margaritas 153 members Salt, ice, tequila and the flavor of your choice." at bounding box center [575, 437] width 162 height 68
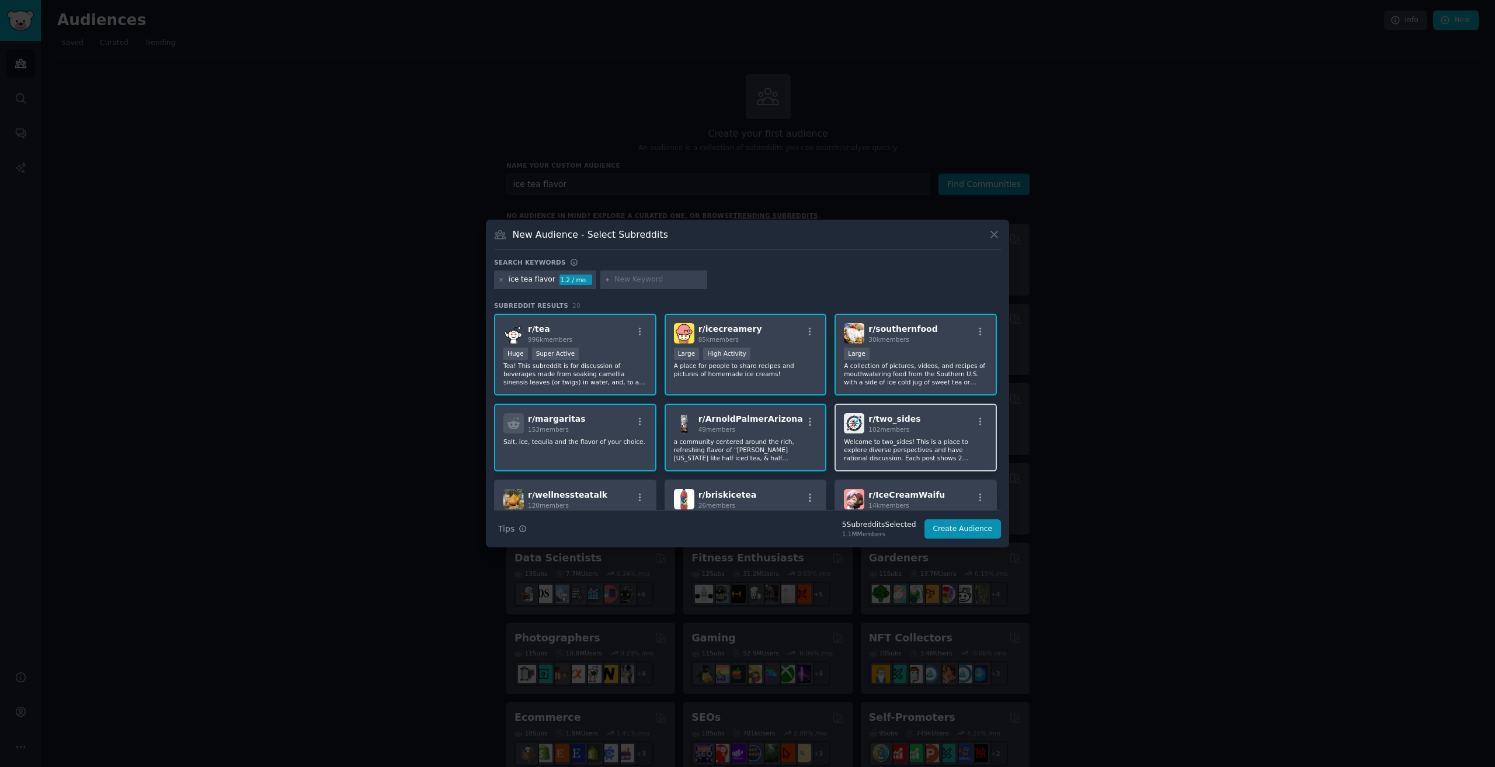
click at [889, 422] on span "r/ two_sides" at bounding box center [894, 418] width 52 height 9
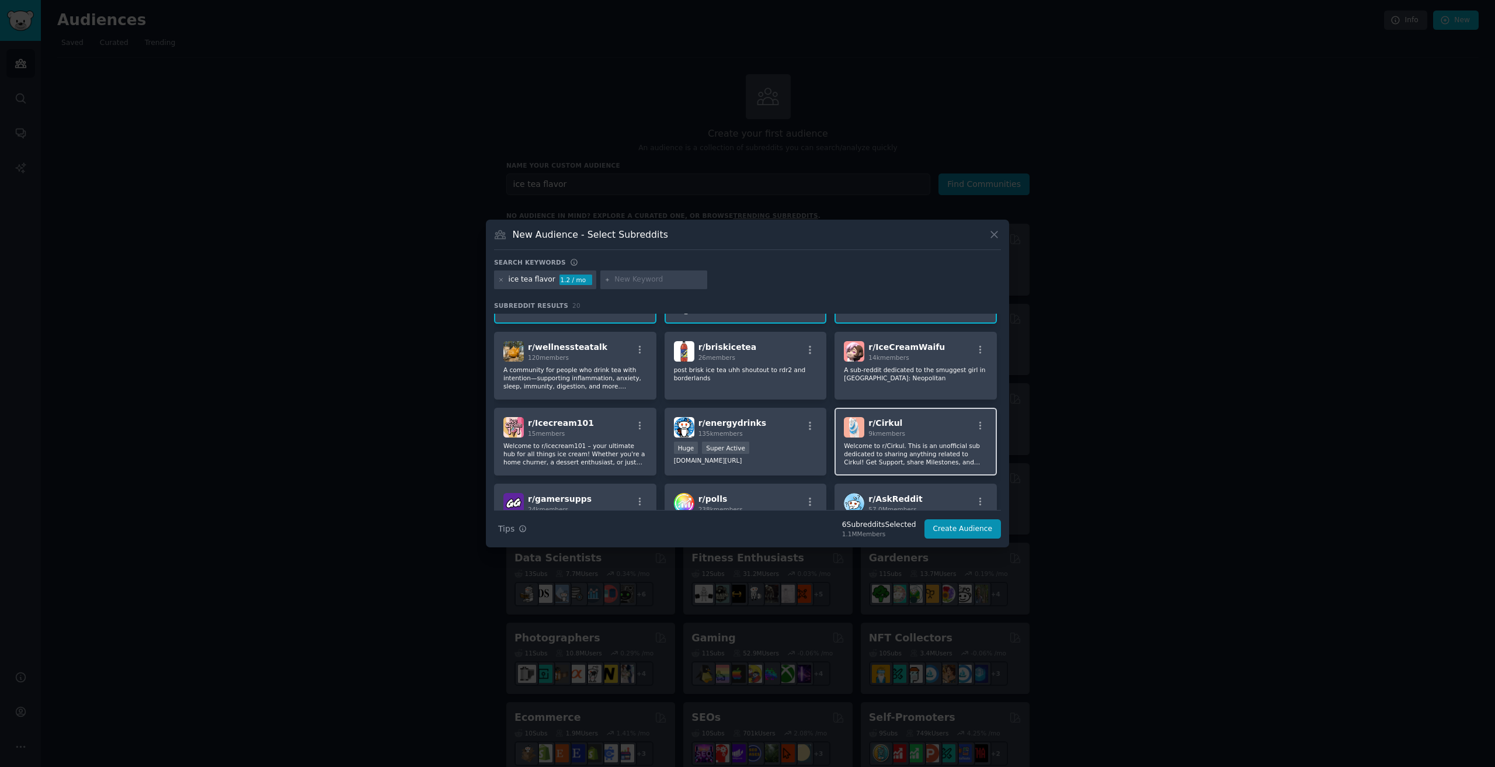
scroll to position [156, 0]
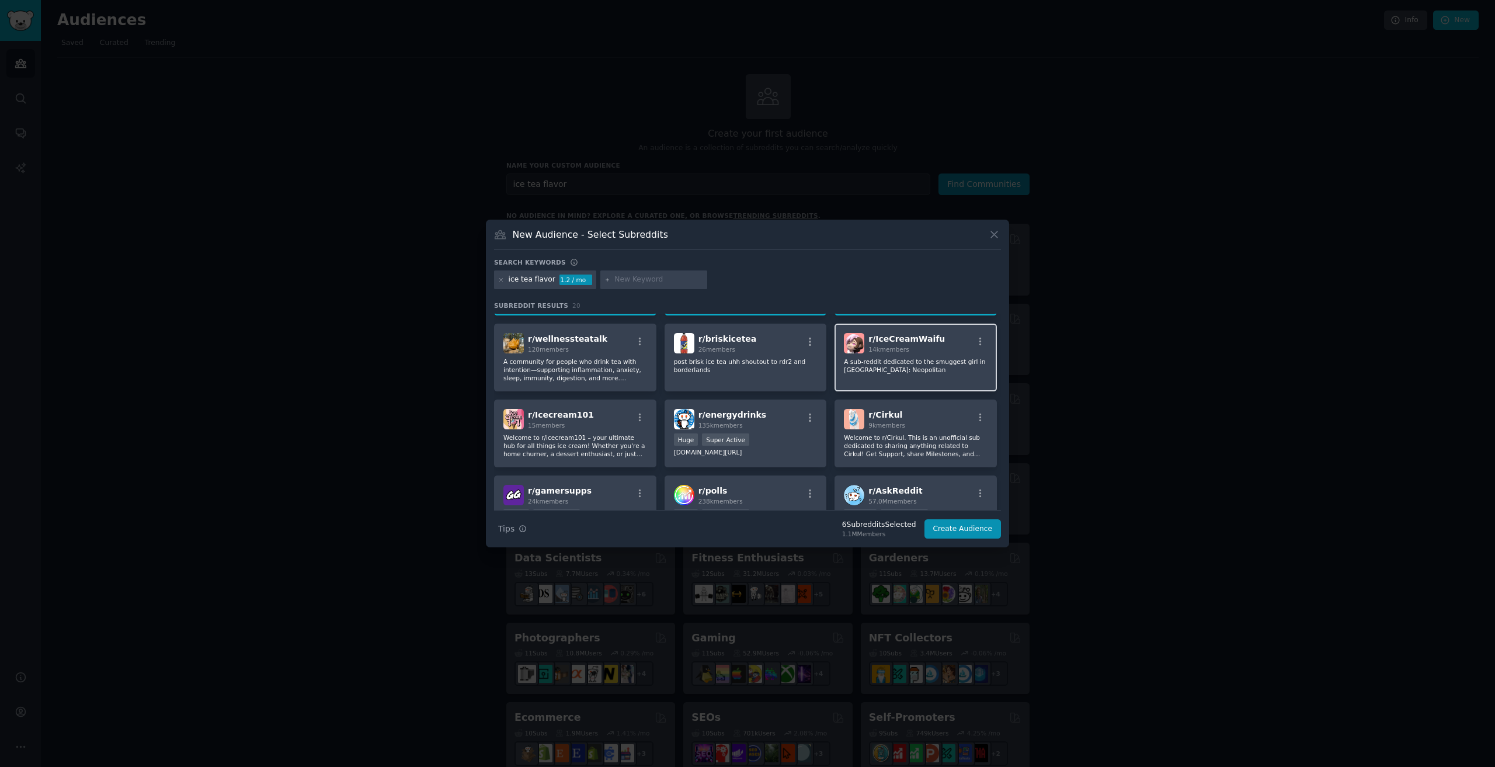
click at [883, 354] on div "r/ IceCreamWaifu 14k members A sub-reddit dedicated to the smuggest girl in RWB…" at bounding box center [915, 357] width 162 height 68
click at [762, 366] on p "post brisk ice tea uhh shoutout to rdr2 and borderlands" at bounding box center [746, 365] width 144 height 16
click at [555, 358] on p "A community for people who drink tea with intention—supporting inflammation, an…" at bounding box center [575, 369] width 144 height 25
click at [615, 420] on div "r/ Icecream101 15 members" at bounding box center [575, 419] width 144 height 20
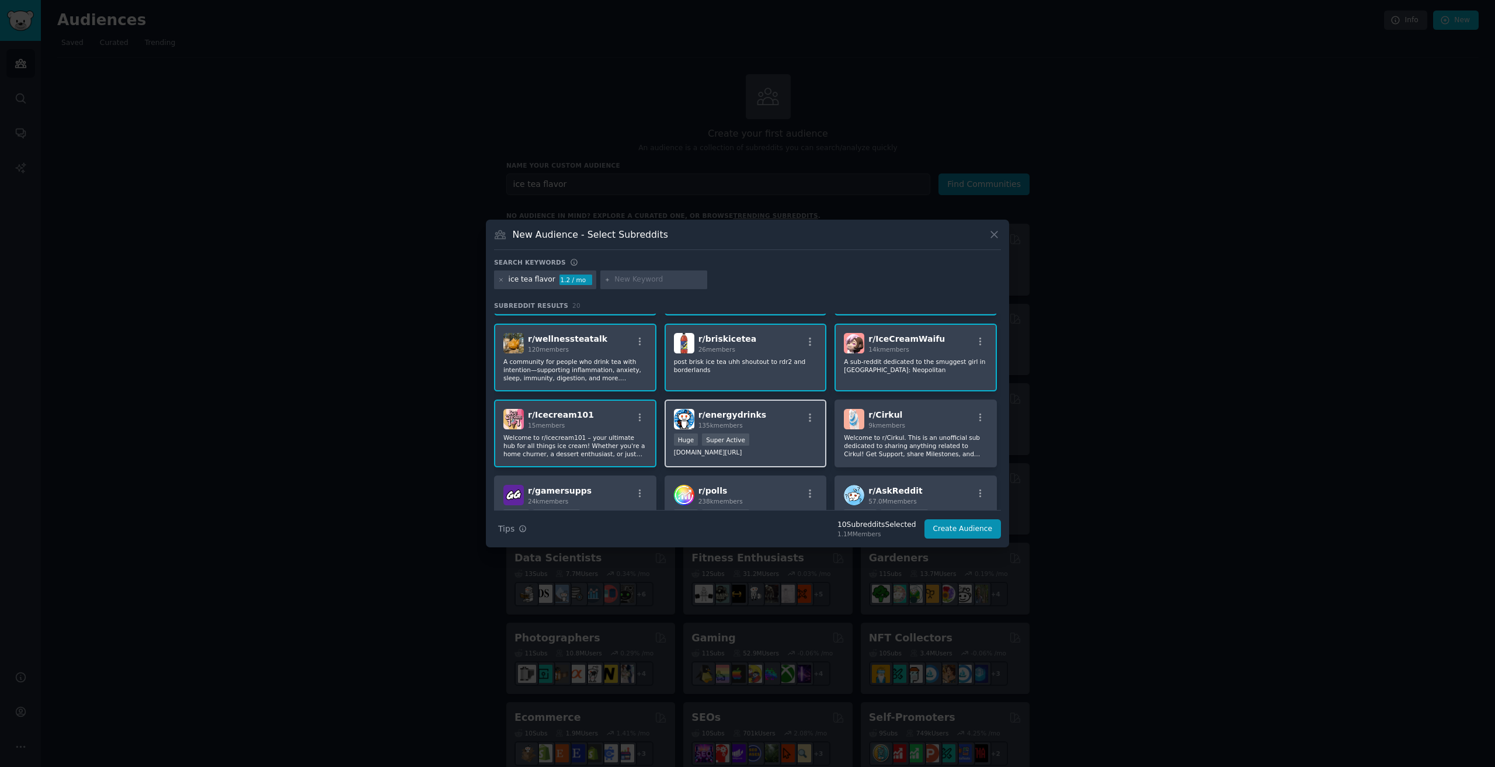
drag, startPoint x: 725, startPoint y: 419, endPoint x: 733, endPoint y: 420, distance: 8.3
click at [725, 419] on span "r/ energydrinks" at bounding box center [732, 414] width 68 height 9
click at [897, 416] on h2 "r/ Cirkul 9k members" at bounding box center [886, 419] width 37 height 20
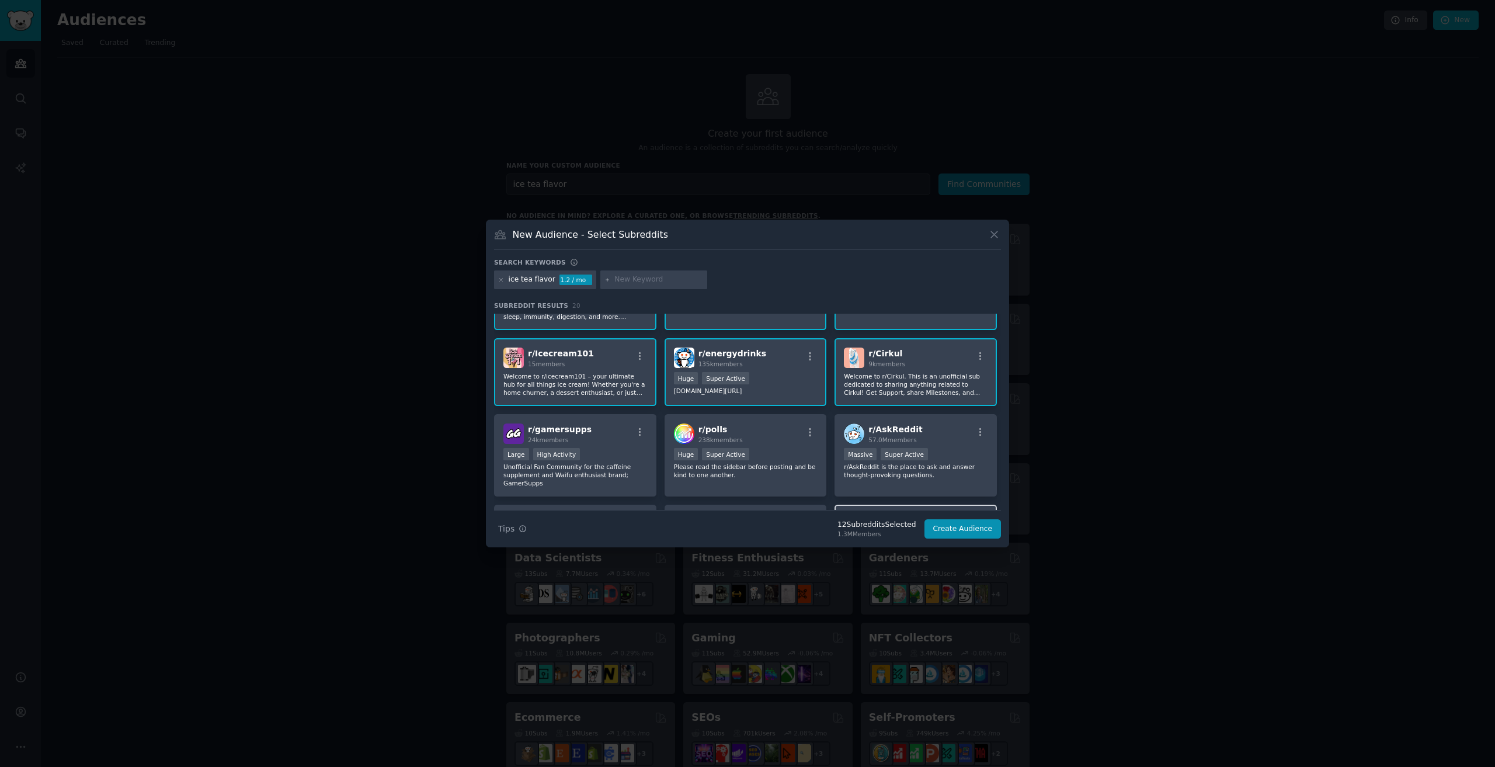
scroll to position [311, 0]
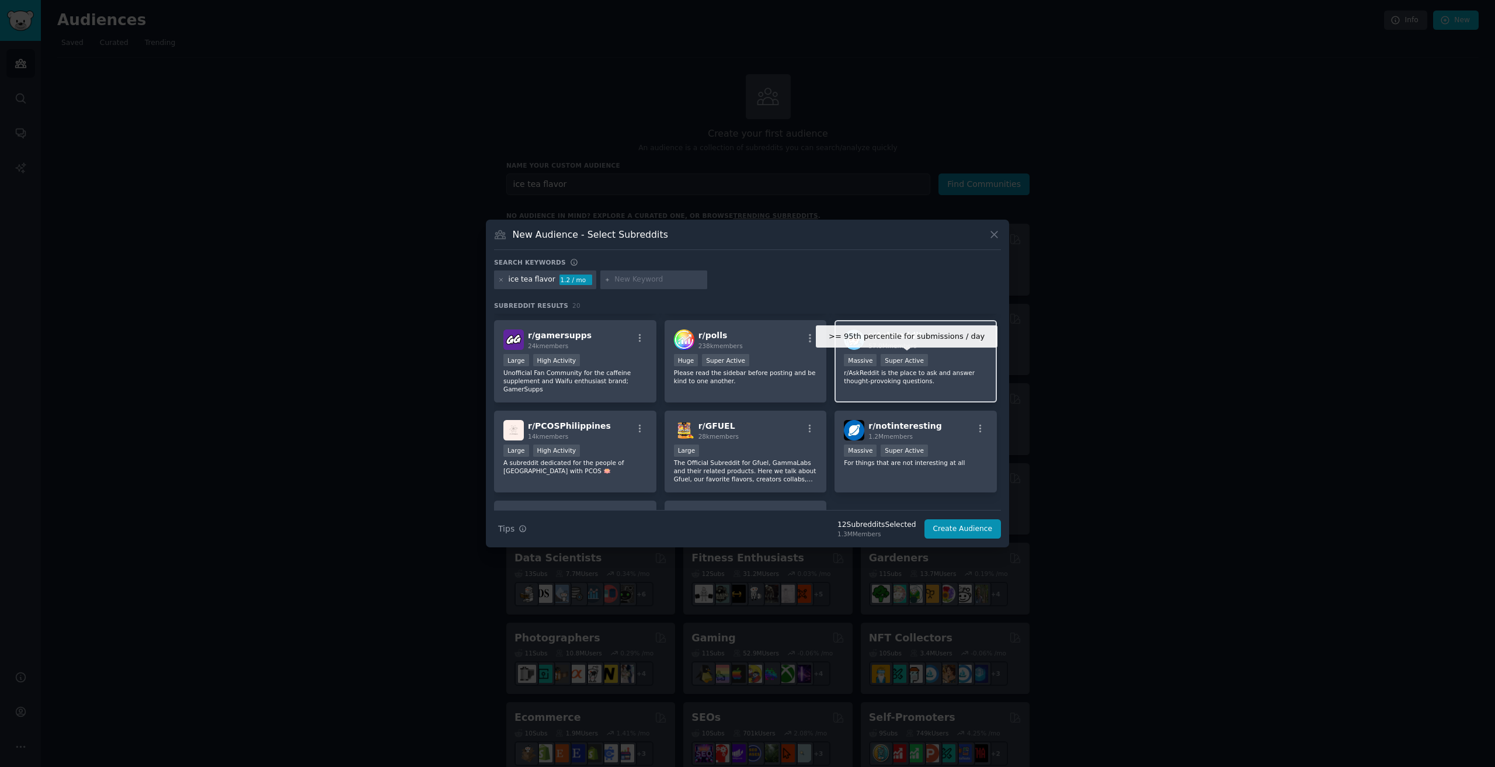
click at [894, 359] on div "Super Active" at bounding box center [903, 360] width 47 height 12
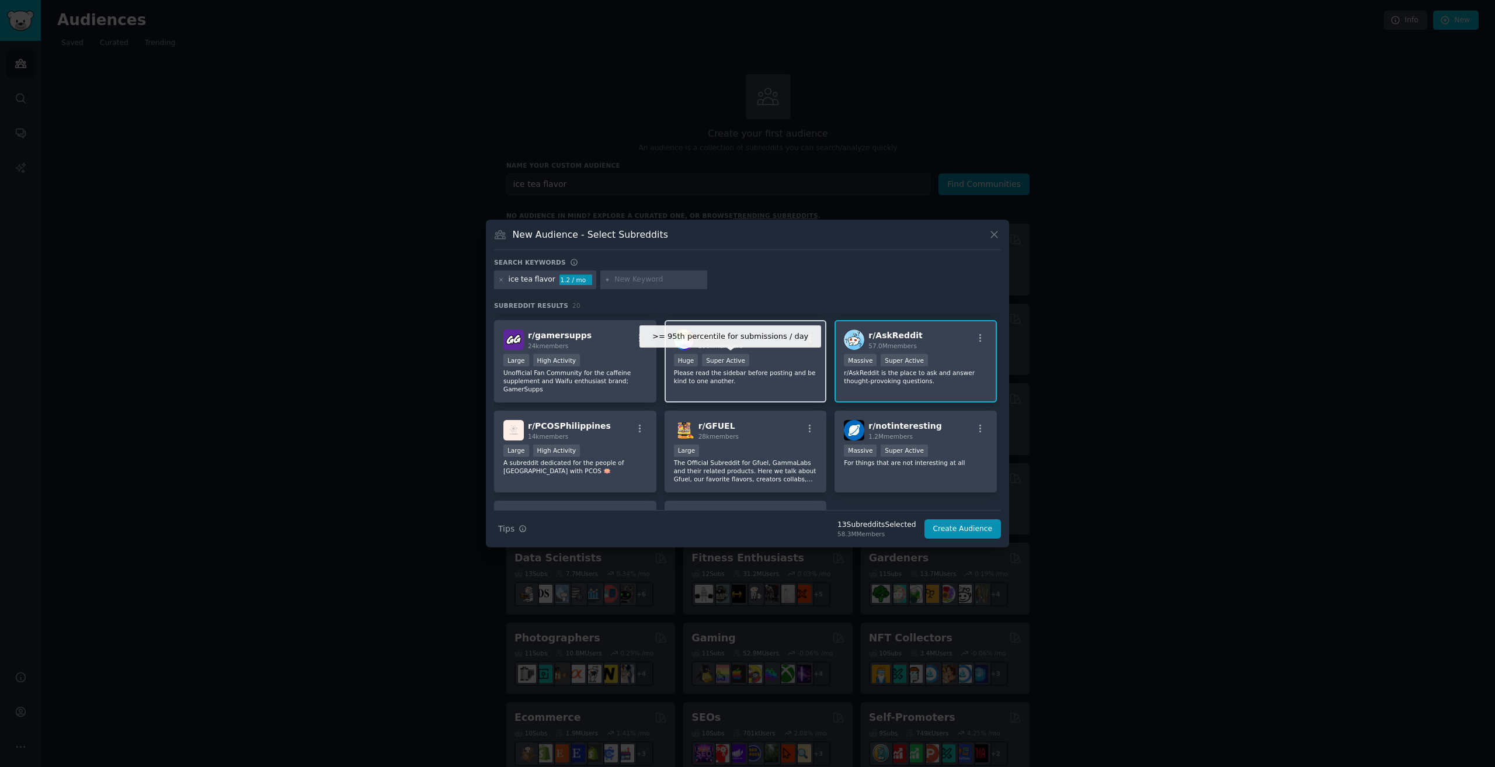
click at [724, 361] on div "Super Active" at bounding box center [725, 360] width 47 height 12
click at [586, 359] on div "Large High Activity" at bounding box center [575, 361] width 144 height 15
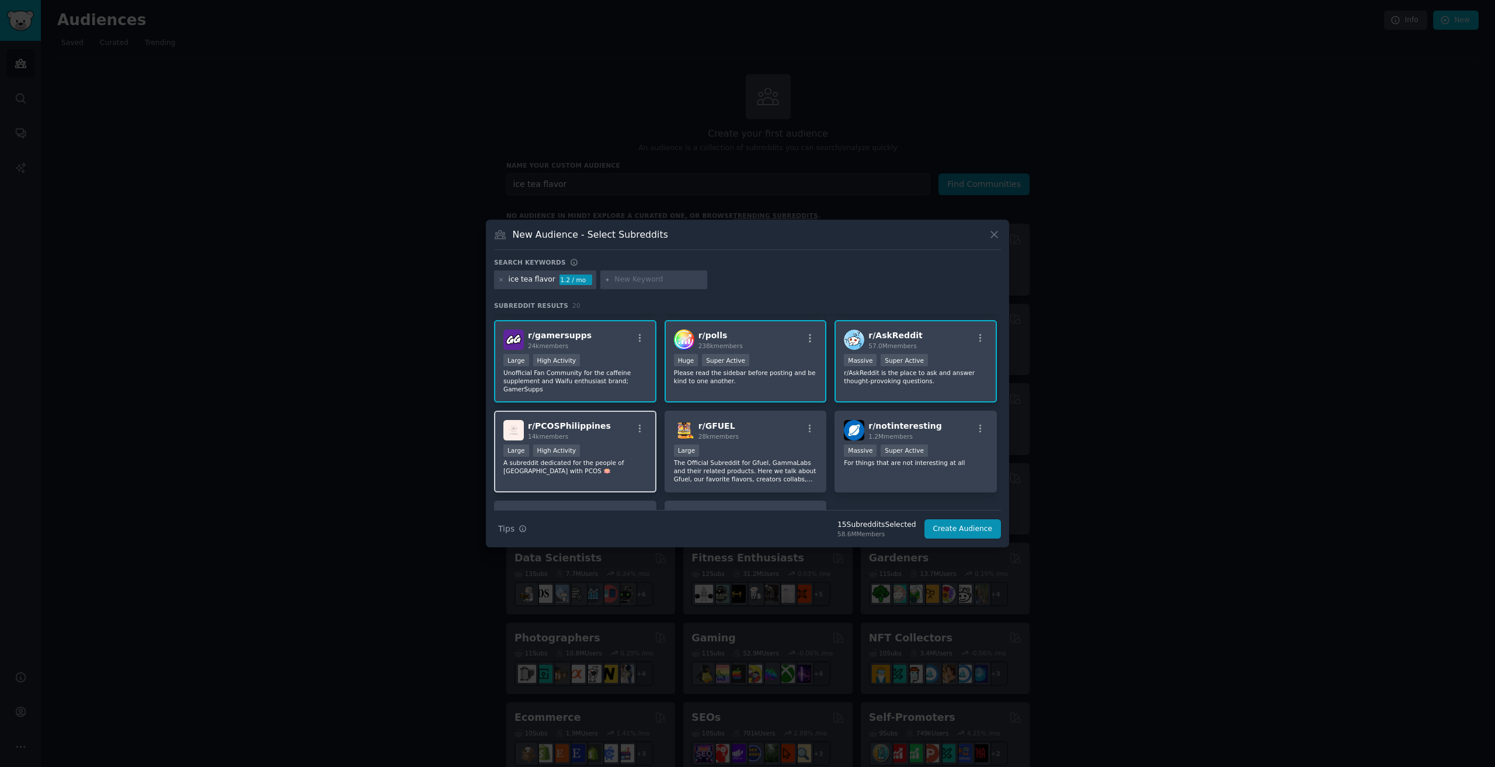
click at [581, 439] on div "14k members" at bounding box center [569, 436] width 83 height 8
click at [709, 435] on span "28k members" at bounding box center [718, 436] width 40 height 7
click at [884, 427] on span "r/ notinteresting" at bounding box center [904, 425] width 73 height 9
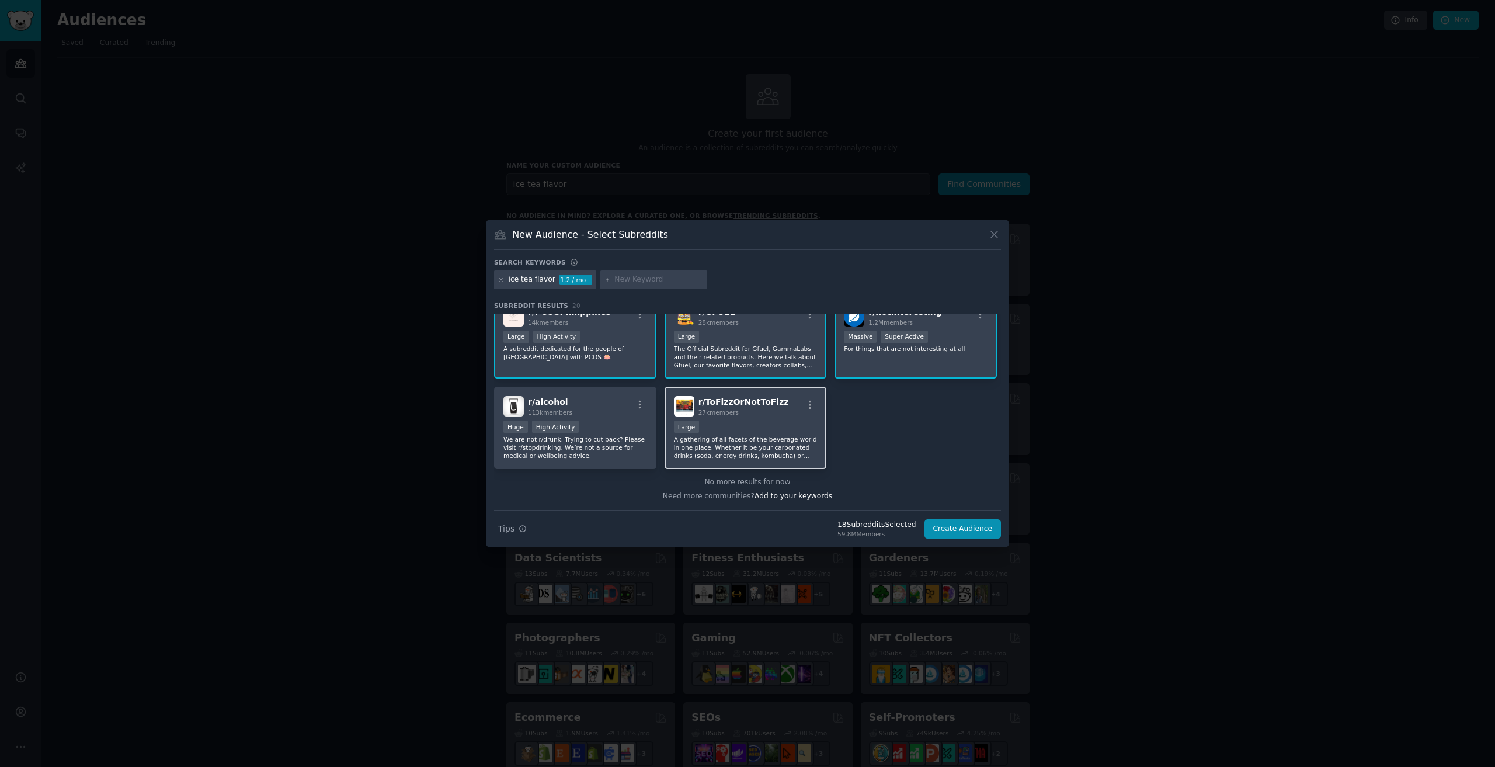
click at [765, 432] on div "Large" at bounding box center [746, 427] width 144 height 15
click at [619, 420] on div "r/ alcohol 113k members Huge High Activity We are not r/drunk. Trying to cut ba…" at bounding box center [575, 427] width 162 height 82
click at [977, 519] on button "Create Audience" at bounding box center [962, 529] width 77 height 20
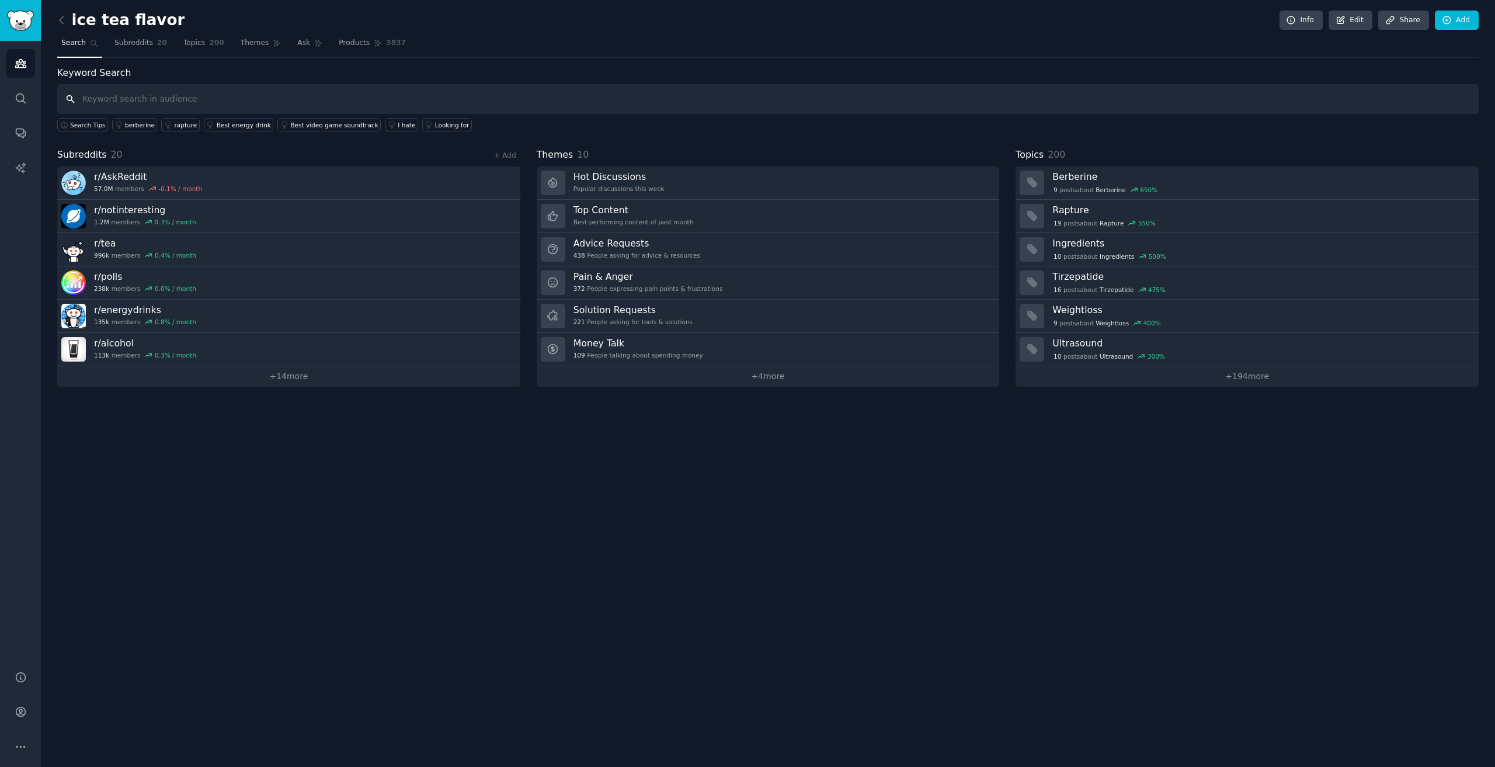
click at [187, 93] on input "text" at bounding box center [767, 99] width 1421 height 30
type input "ice tea flavor"
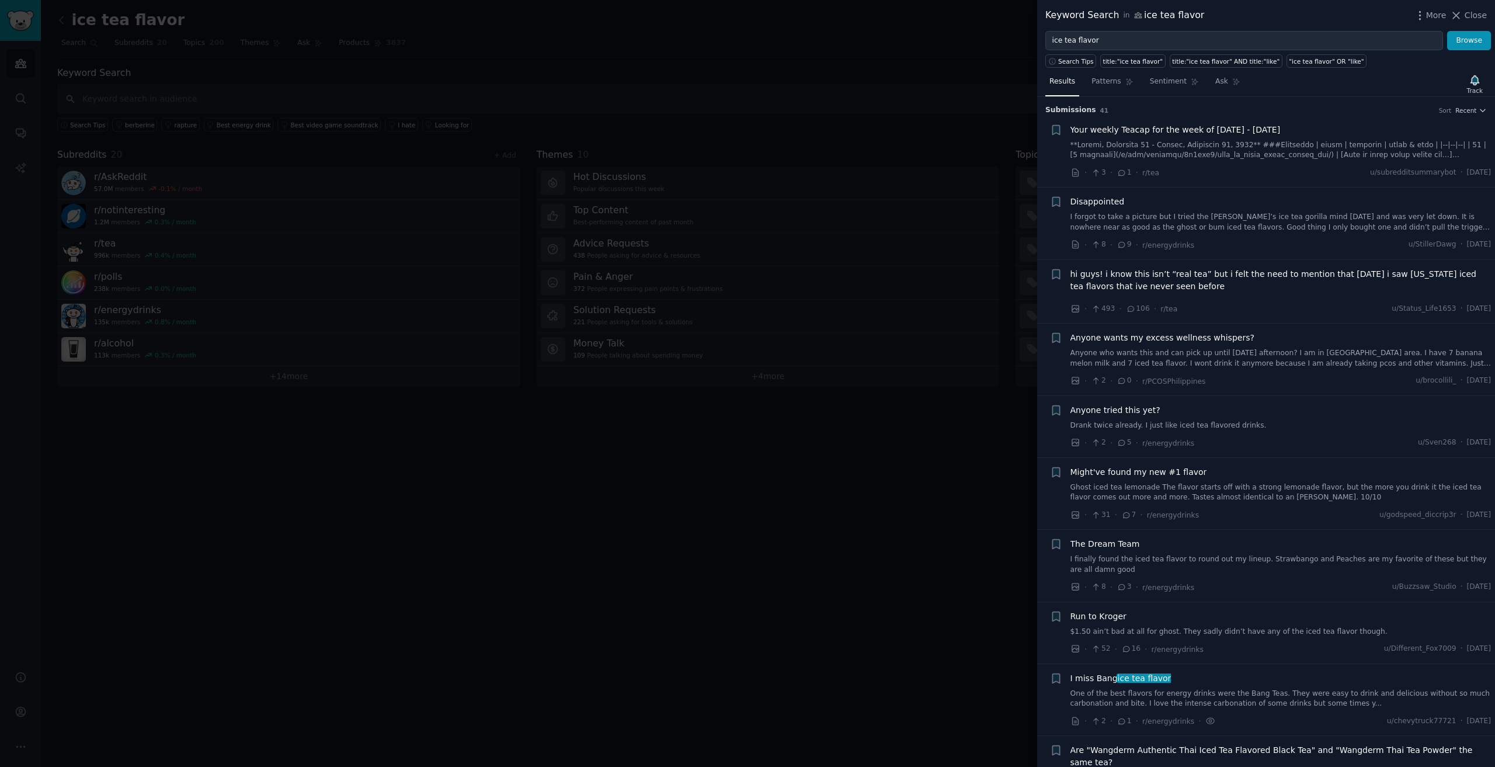
click at [1183, 159] on link at bounding box center [1280, 150] width 421 height 20
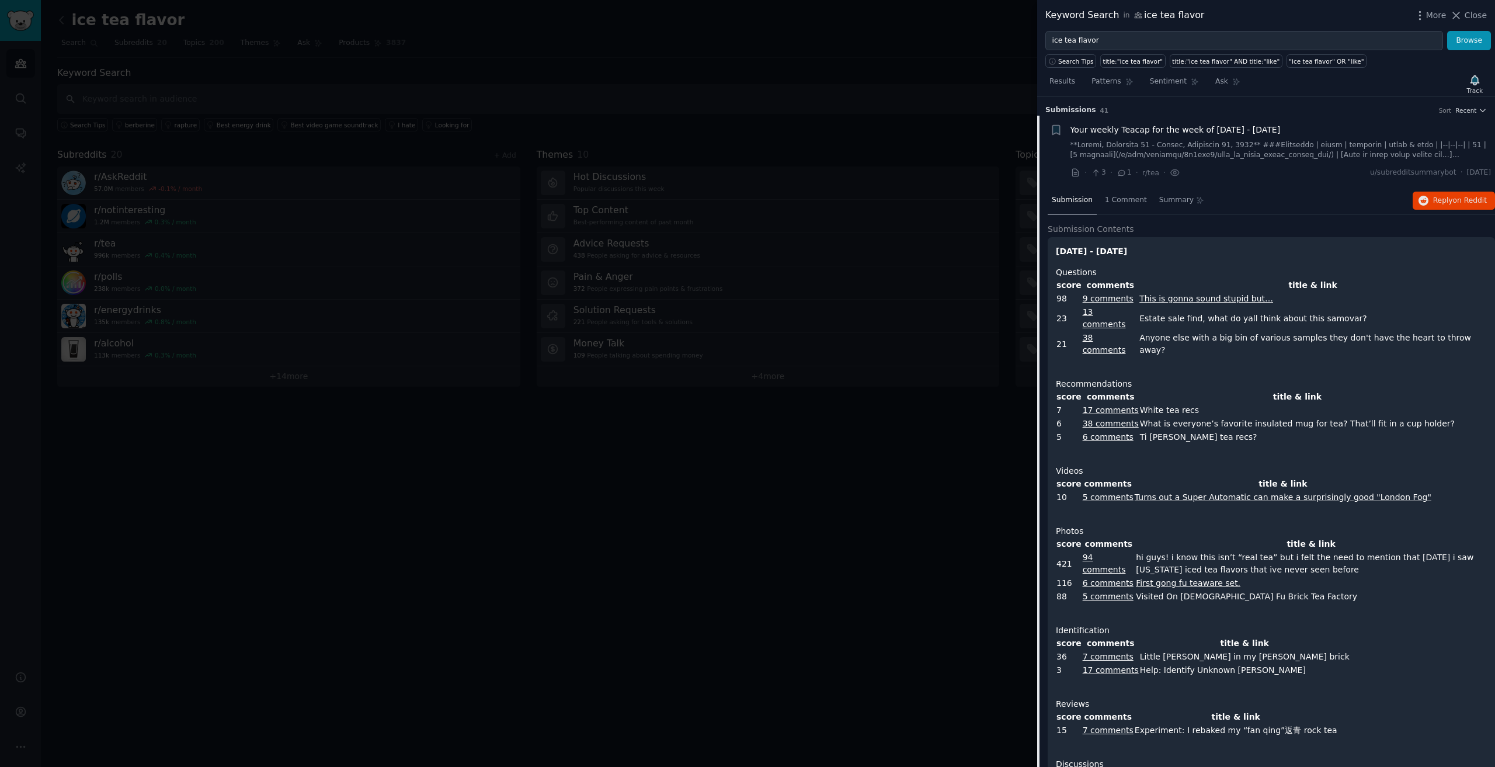
scroll to position [19, 0]
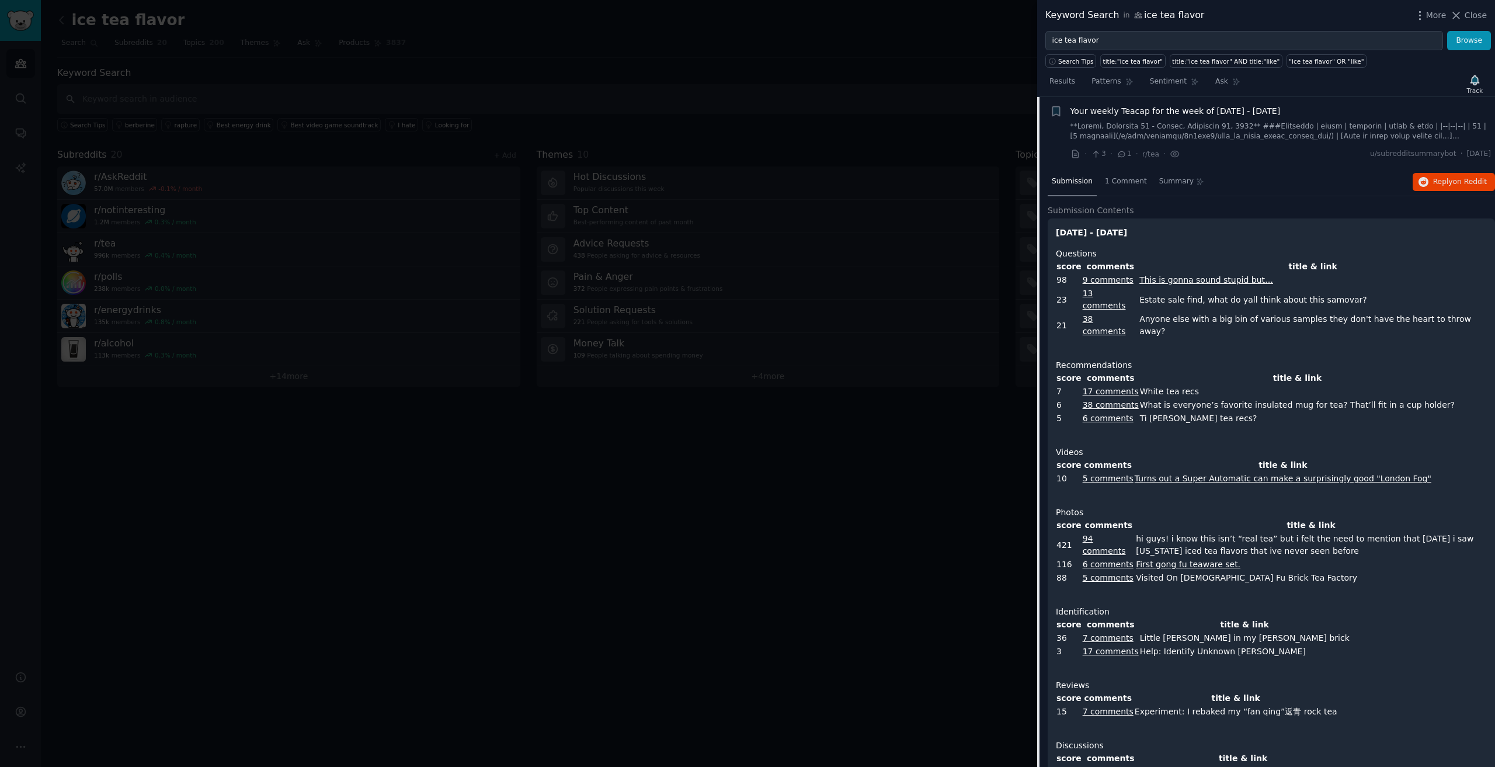
click at [1291, 241] on div "Monday, September 01 - Sunday, September 07, 2025 Questions score comments titl…" at bounding box center [1271, 698] width 431 height 942
click at [1162, 120] on div "Your weekly Teacap for the week of September 01 - September 07, 2025" at bounding box center [1280, 123] width 421 height 37
click at [1166, 128] on link at bounding box center [1280, 131] width 421 height 20
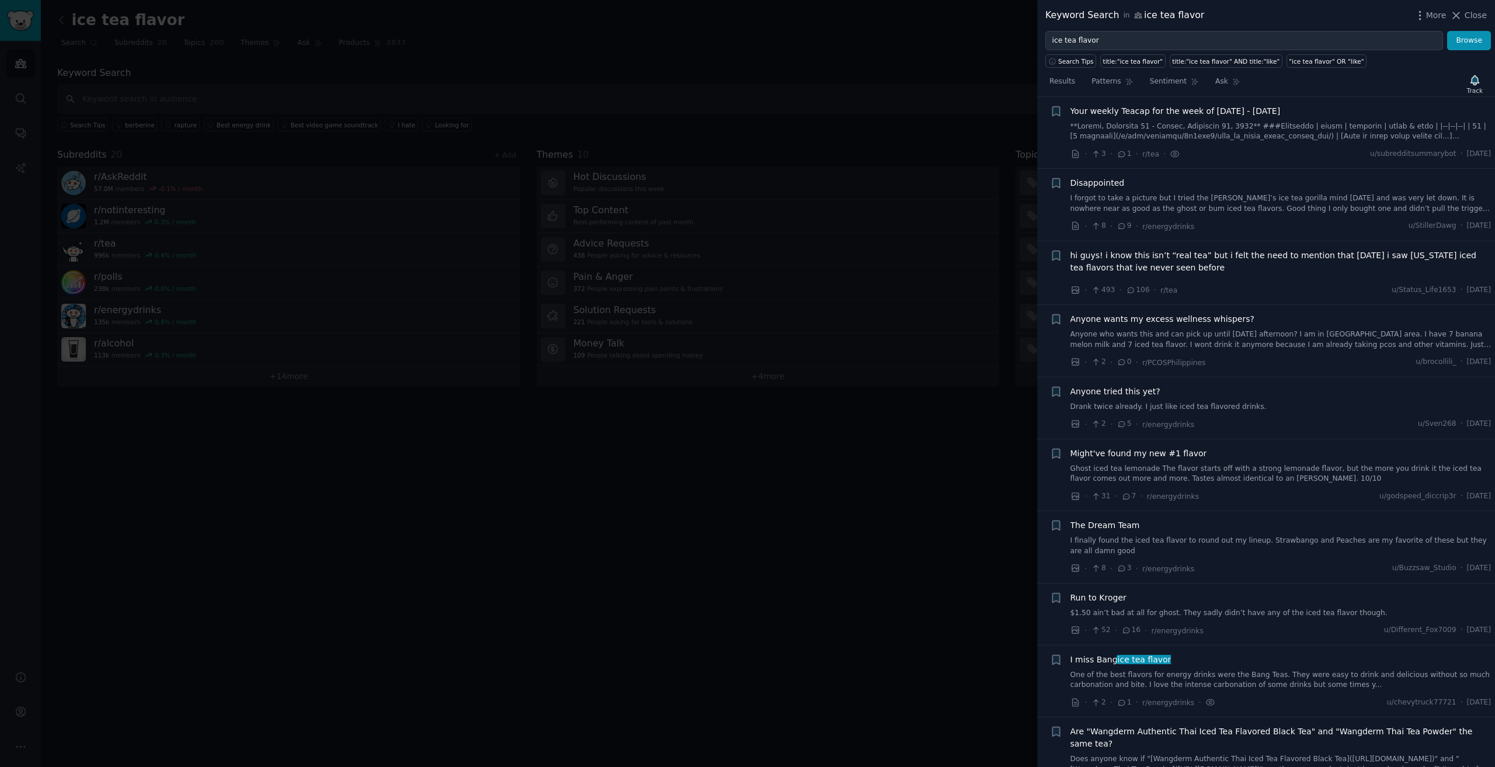
click at [1230, 410] on link "Drank twice already. I just like iced tea flavored drinks." at bounding box center [1280, 407] width 421 height 11
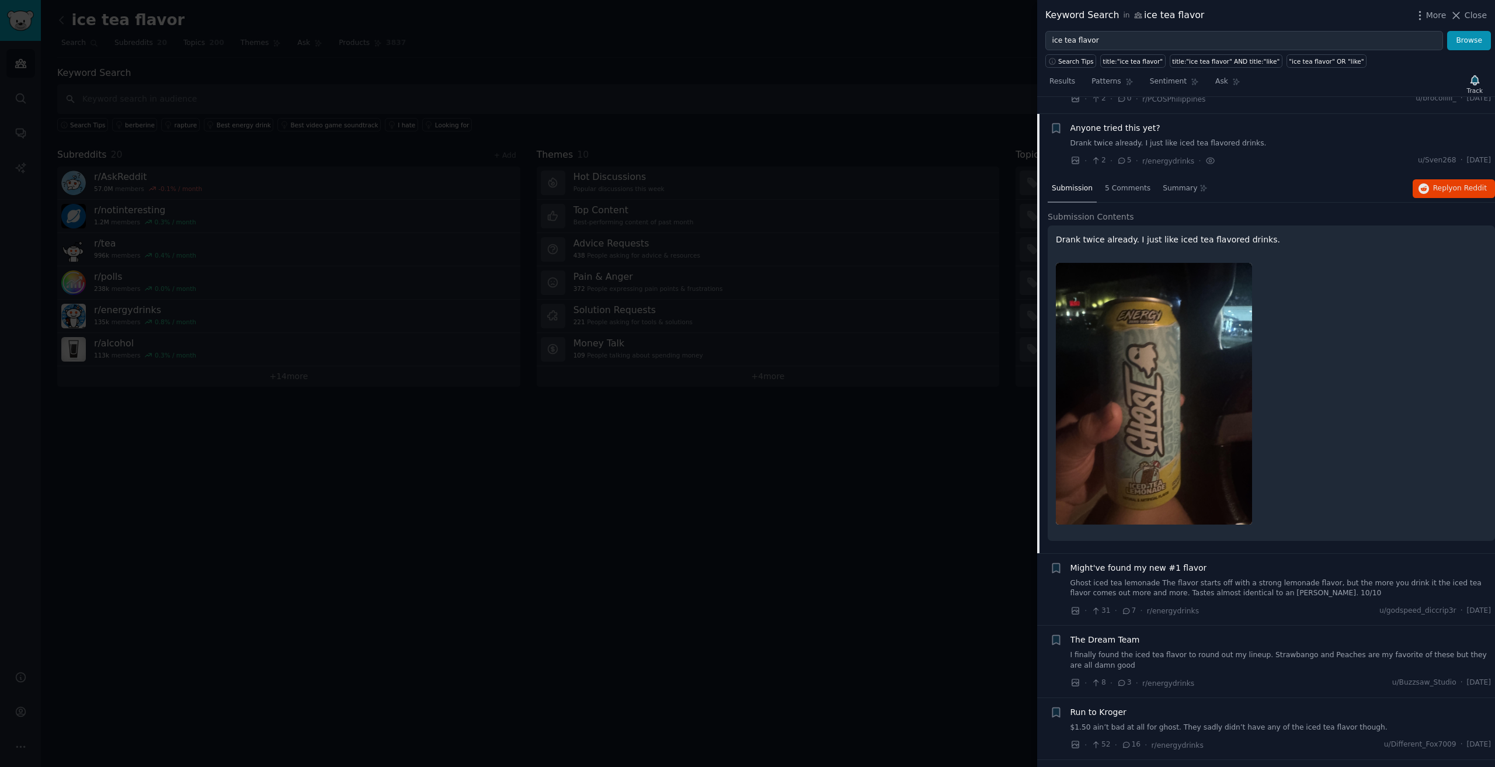
scroll to position [299, 0]
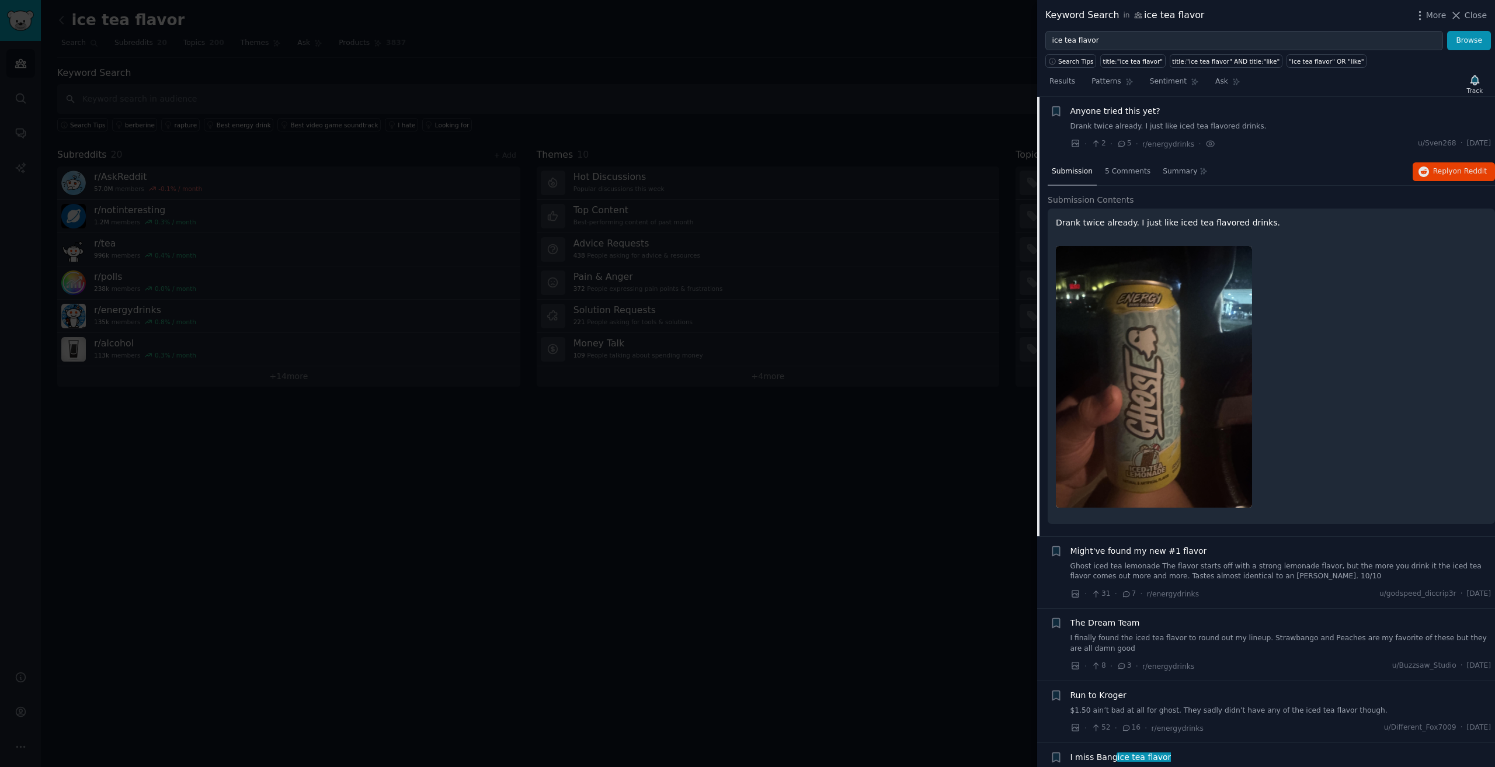
click at [1312, 232] on div "Drank twice already. I just like iced tea flavored drinks." at bounding box center [1270, 365] width 447 height 315
click at [1241, 217] on p "Drank twice already. I just like iced tea flavored drinks." at bounding box center [1271, 223] width 431 height 12
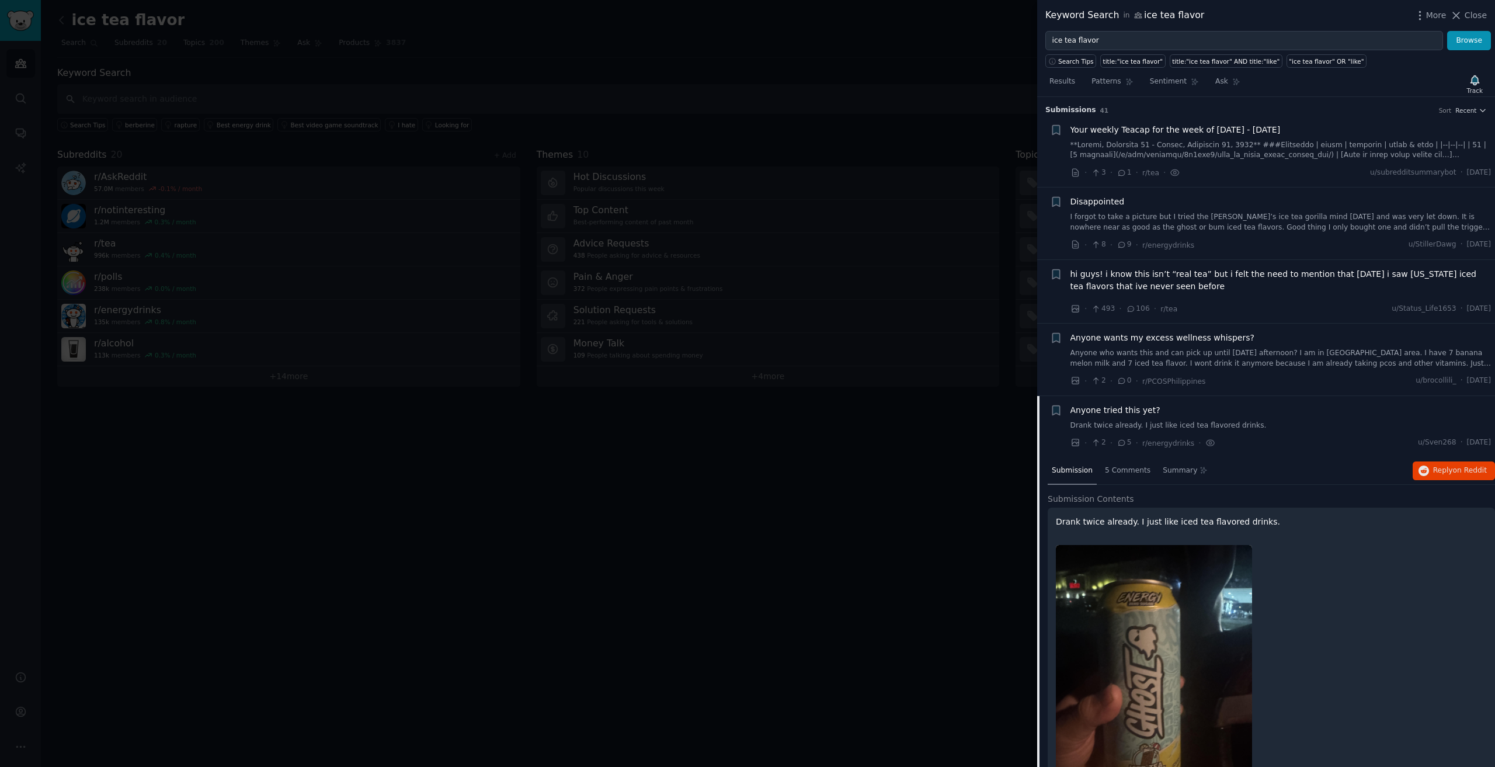
click at [1253, 445] on div "· 2 · 5 · r/energydrinks · u/Sven268 · Fri 6/27/2025" at bounding box center [1280, 443] width 421 height 12
click at [1245, 432] on div "Anyone tried this yet? Drank twice already. I just like iced tea flavored drink…" at bounding box center [1280, 426] width 421 height 45
click at [1187, 431] on div "Anyone tried this yet? Drank twice already. I just like iced tea flavored drink…" at bounding box center [1280, 426] width 421 height 45
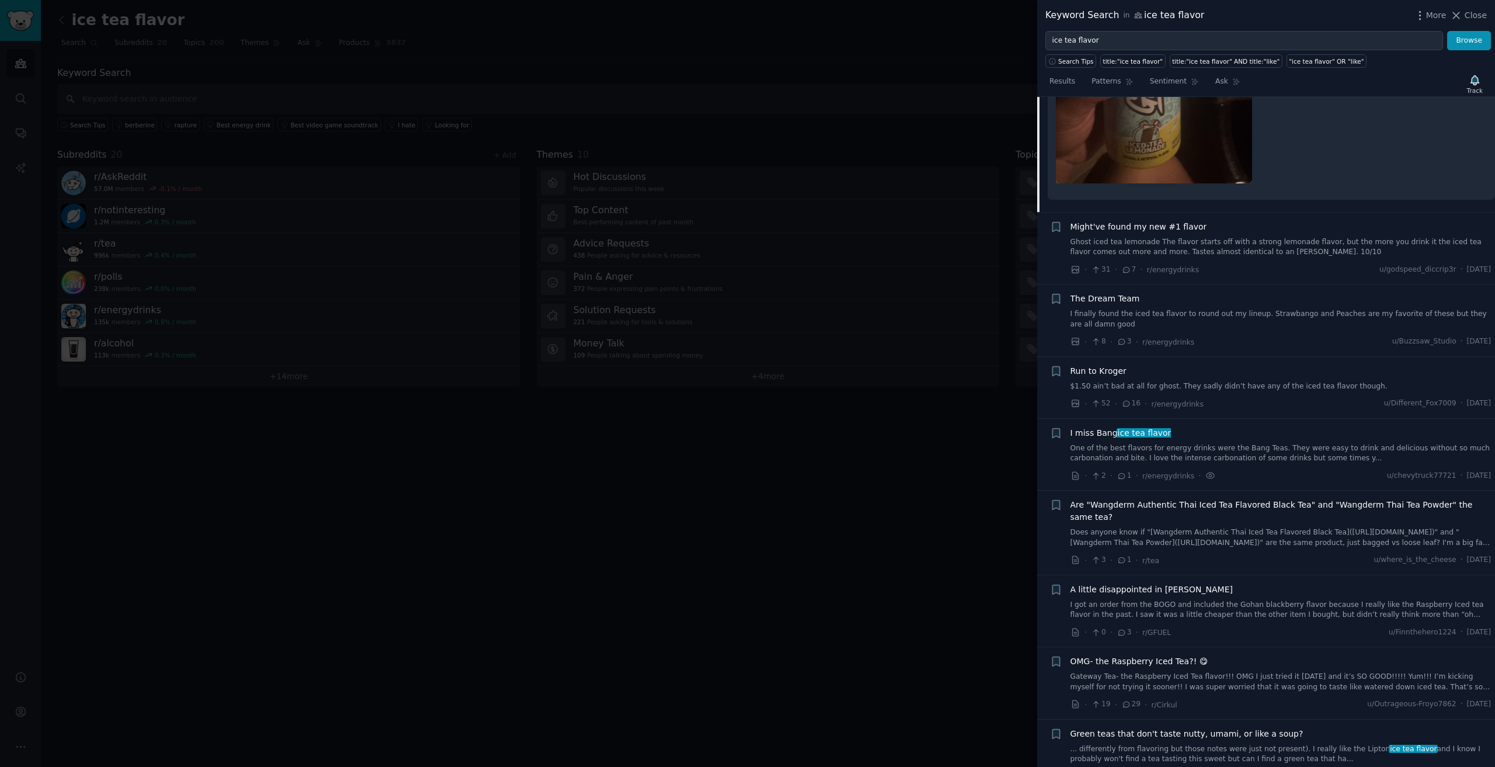
click at [1223, 256] on link "Ghost iced tea lemonade The flavor starts off with a strong lemonade flavor, bu…" at bounding box center [1280, 247] width 421 height 20
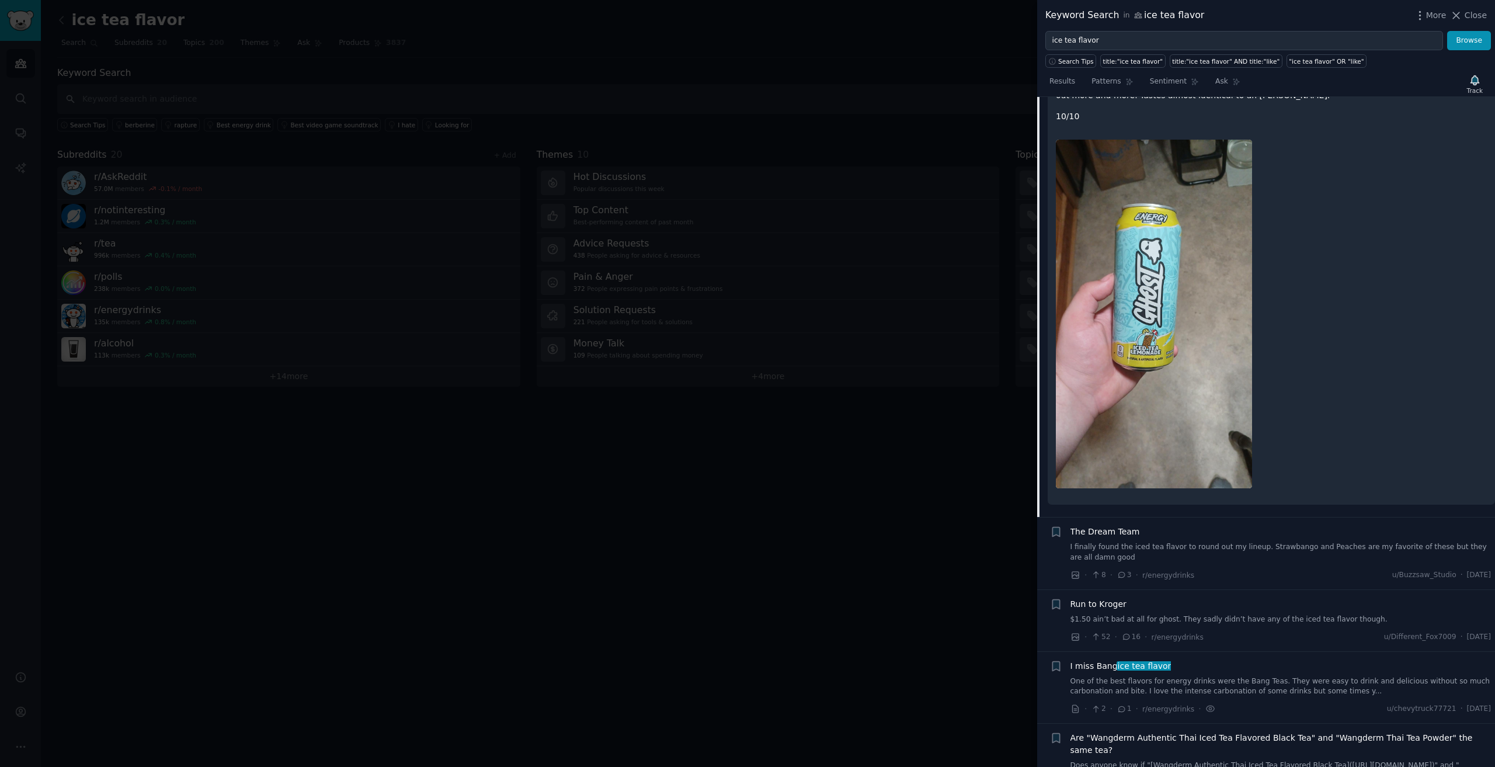
scroll to position [517, 0]
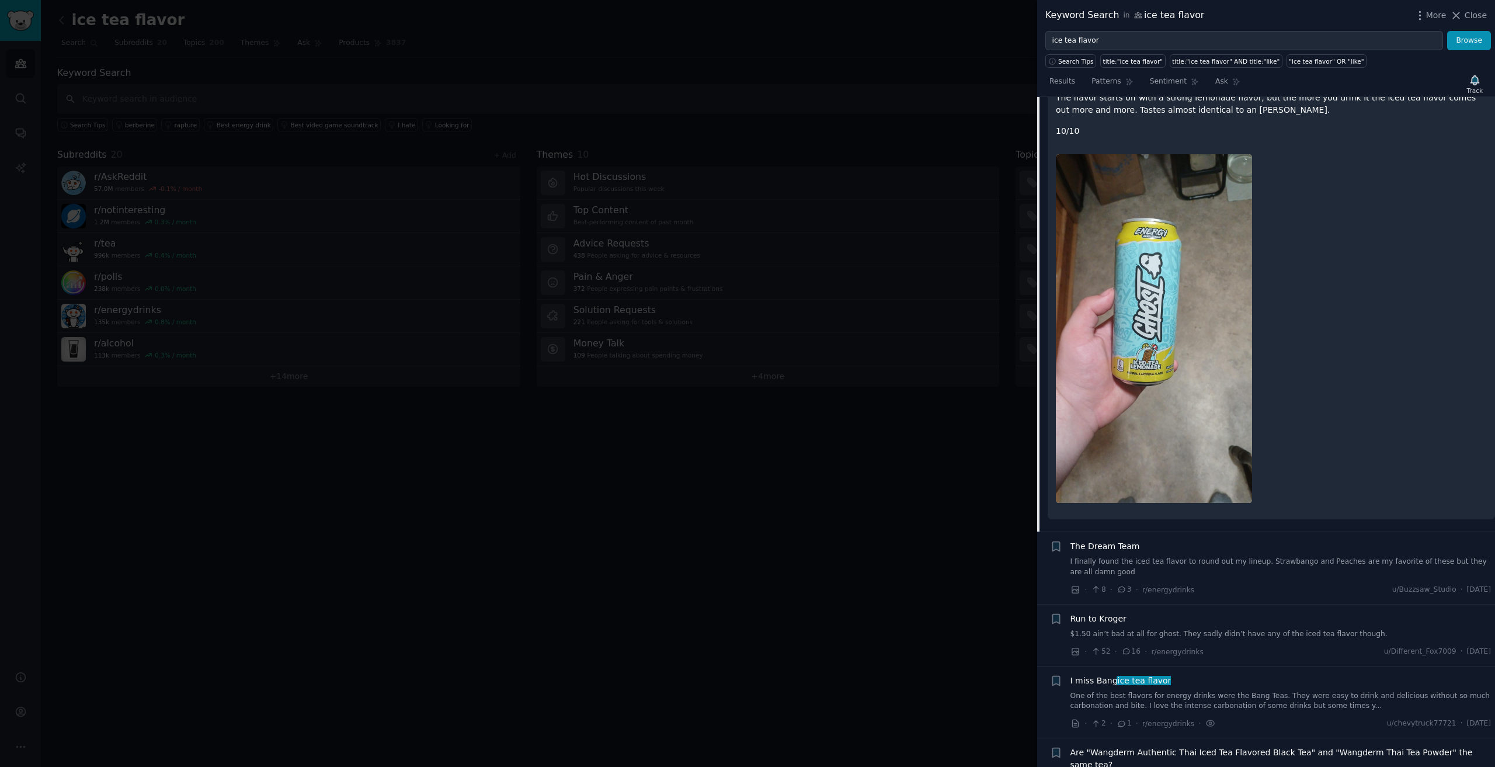
click at [1254, 567] on link "I finally found the iced tea flavor to round out my lineup. Strawbango and Peac…" at bounding box center [1280, 566] width 421 height 20
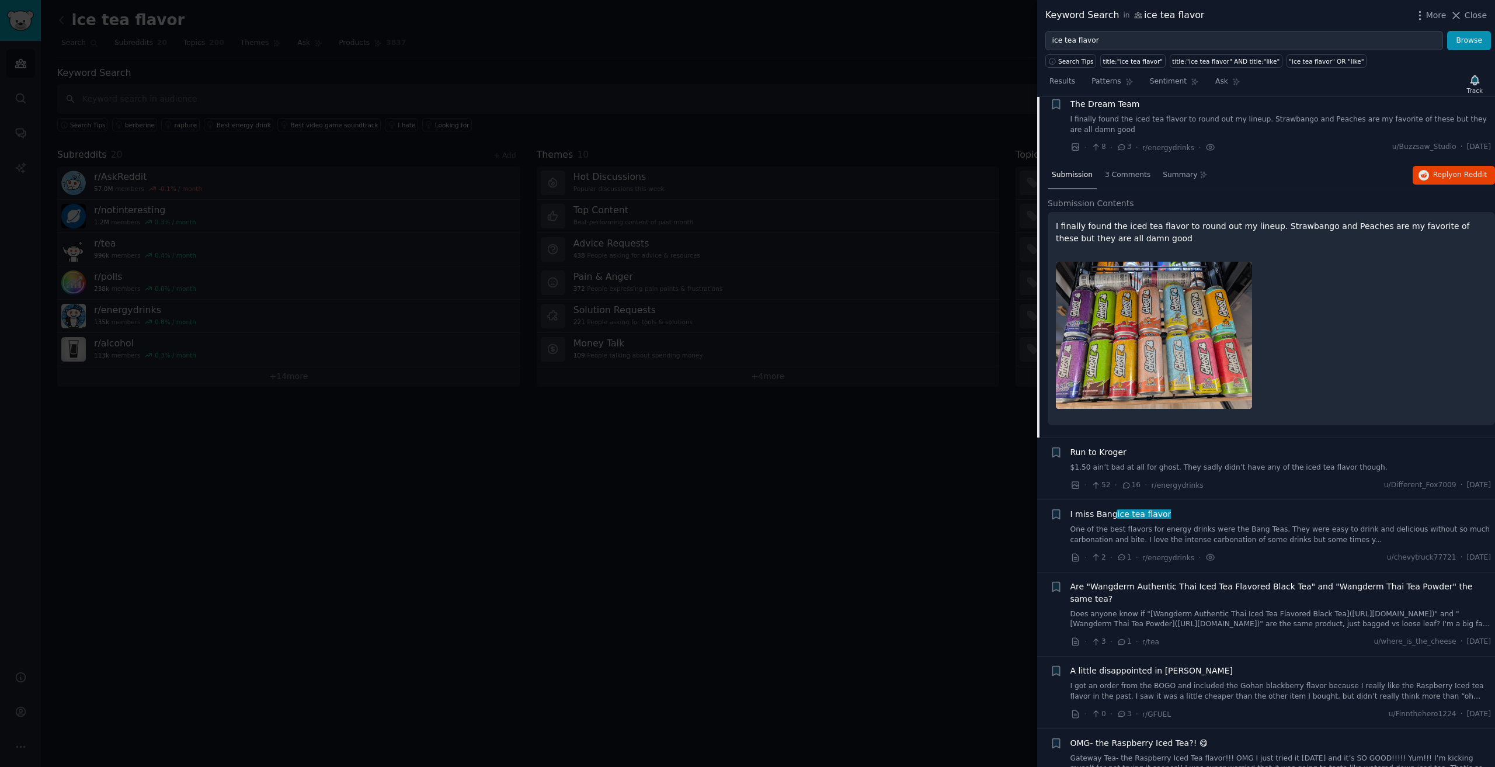
scroll to position [433, 0]
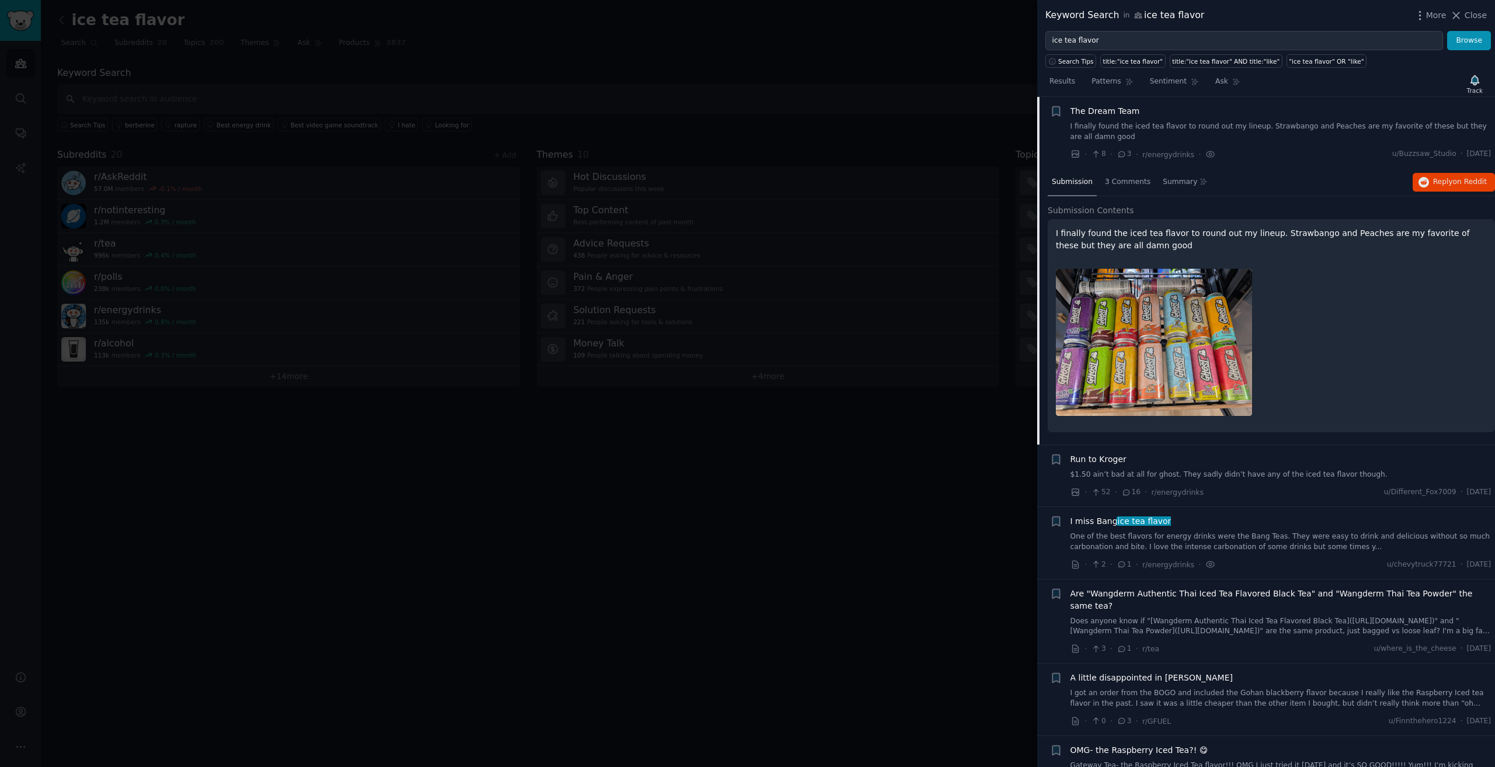
click at [1169, 373] on img at bounding box center [1154, 343] width 196 height 148
click at [1241, 477] on link "$1.50 ain’t bad at all for ghost. They sadly didn’t have any of the iced tea fl…" at bounding box center [1280, 474] width 421 height 11
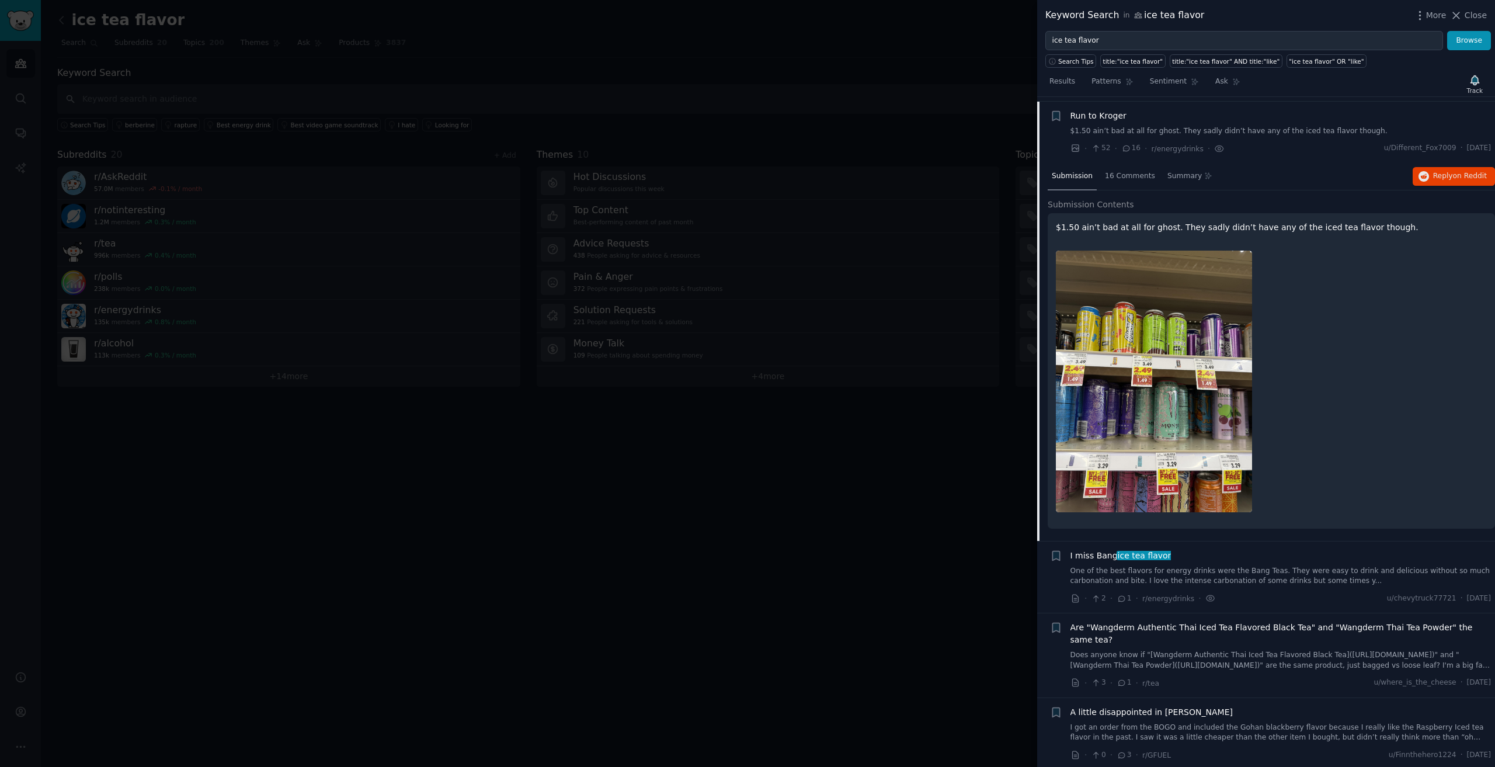
scroll to position [505, 0]
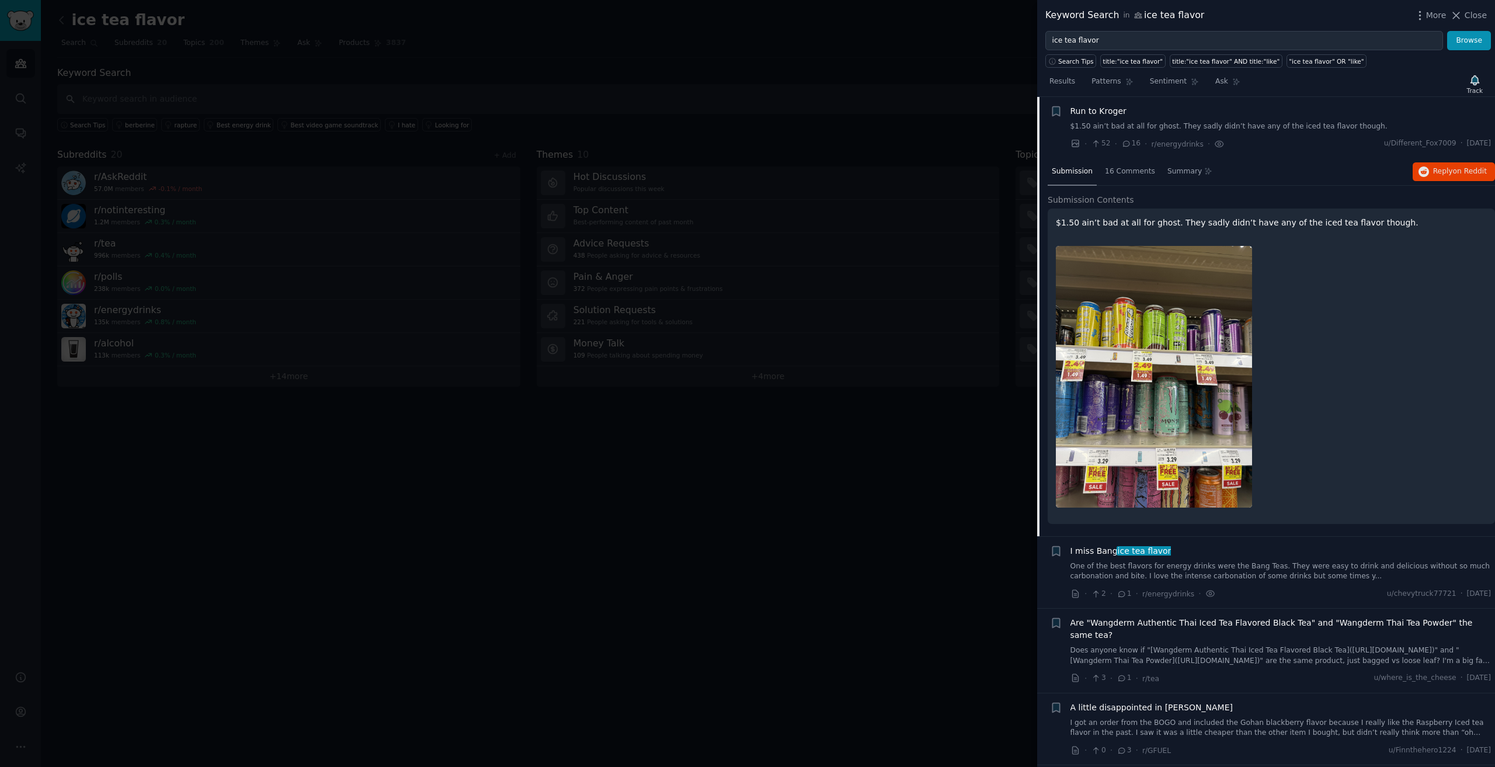
click at [1256, 571] on link "One of the best flavors for energy drinks were the Bang Teas. They were easy to…" at bounding box center [1280, 571] width 421 height 20
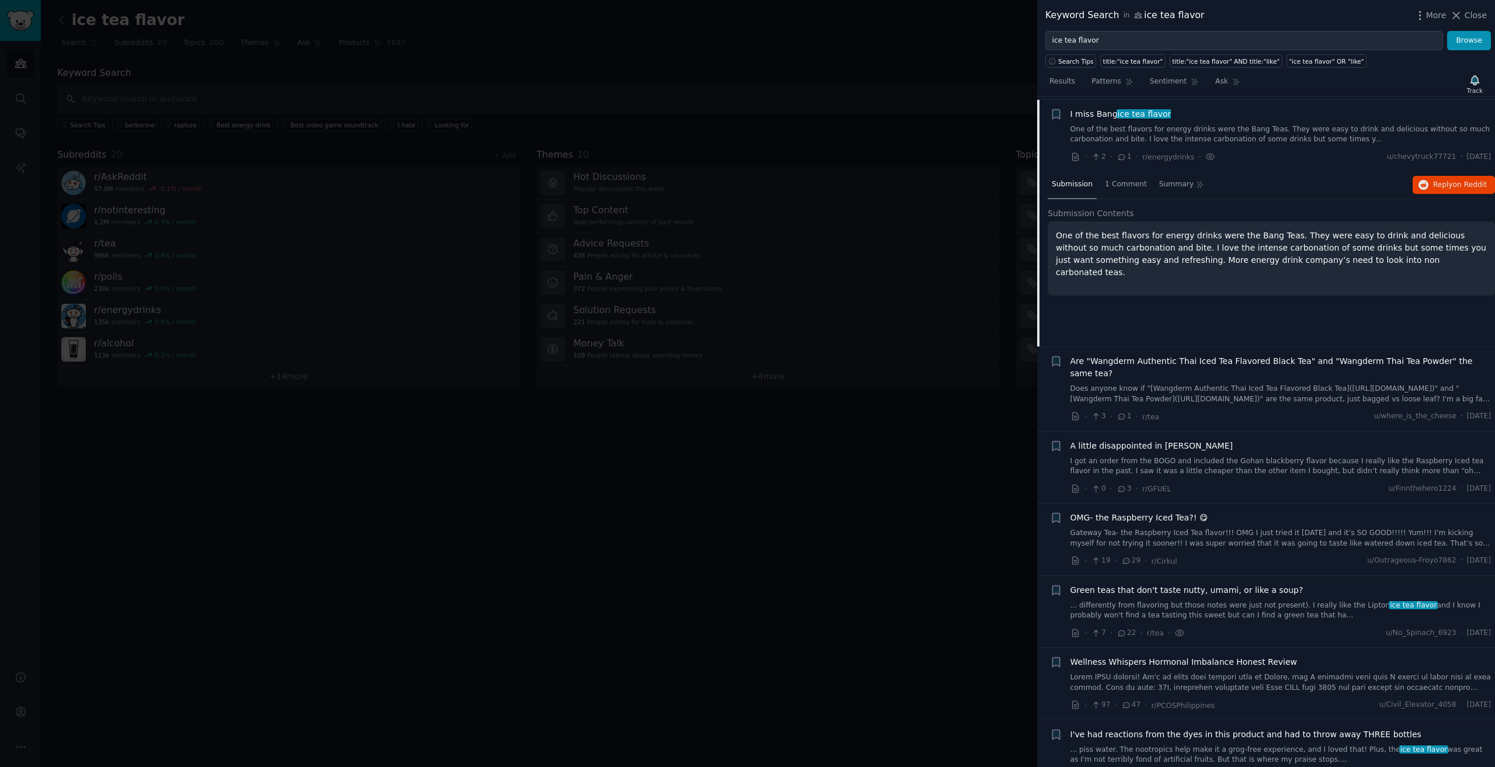
scroll to position [567, 0]
drag, startPoint x: 1273, startPoint y: 233, endPoint x: 1235, endPoint y: 230, distance: 37.5
click at [1235, 230] on p "One of the best flavors for energy drinks were the Bang Teas. They were easy to…" at bounding box center [1271, 251] width 431 height 49
copy p "Bang Teas"
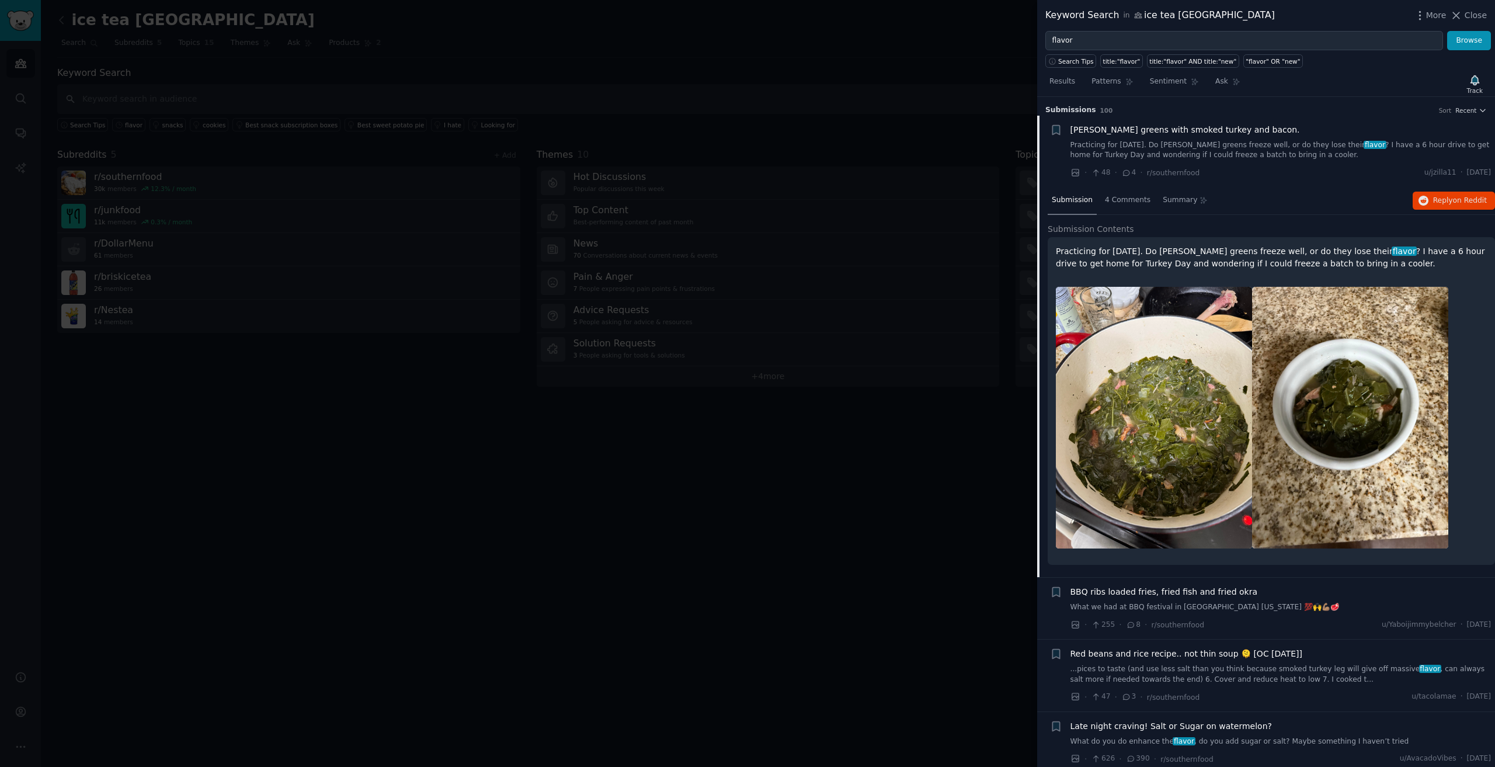
scroll to position [311, 0]
